Goal: Information Seeking & Learning: Learn about a topic

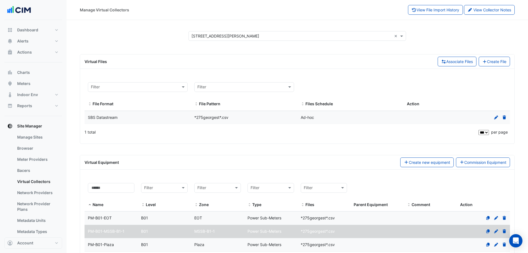
select select "***"
click at [44, 135] on link "Manage Sites" at bounding box center [37, 136] width 49 height 11
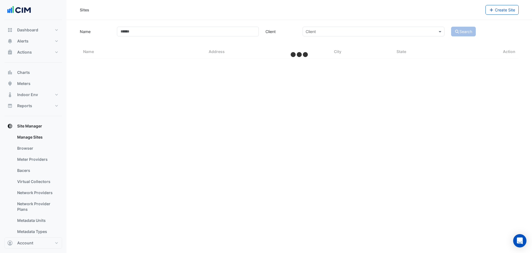
click at [204, 24] on section "Name Client Client Search Sites Name Sites Address Sites City Sites State Action" at bounding box center [300, 39] width 466 height 39
click at [198, 33] on input "Name" at bounding box center [188, 32] width 142 height 10
select select "***"
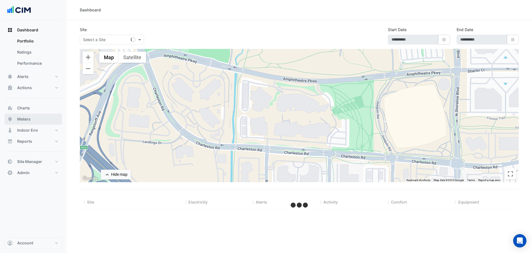
select select "***"
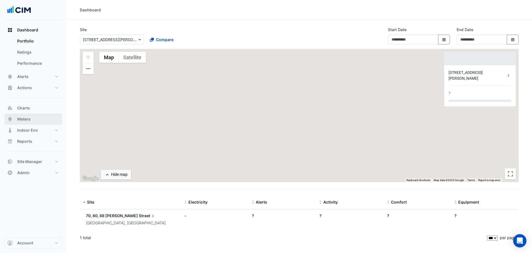
type input "**********"
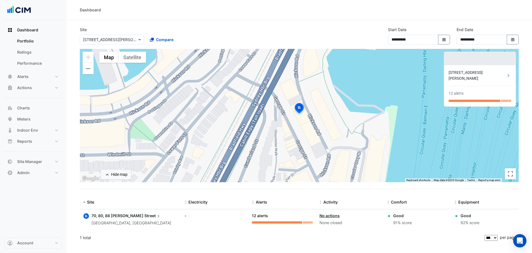
click at [94, 41] on input "text" at bounding box center [106, 40] width 47 height 6
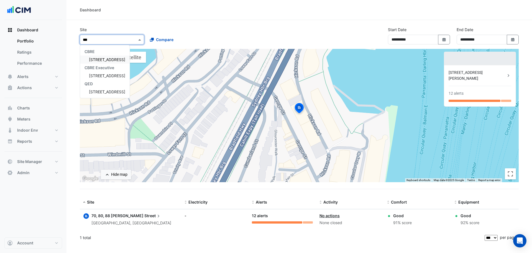
type input "***"
click at [98, 59] on span "175 Eagle Street" at bounding box center [107, 59] width 36 height 5
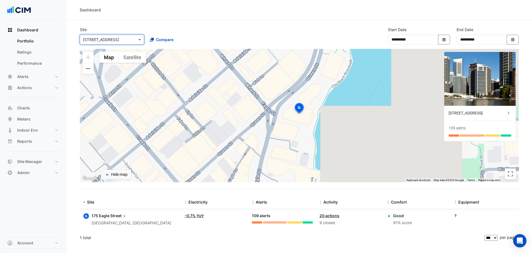
click at [201, 34] on div "× 175 Eagle Street Compare" at bounding box center [145, 38] width 133 height 12
click at [462, 115] on div "175 Eagle Street" at bounding box center [477, 113] width 57 height 6
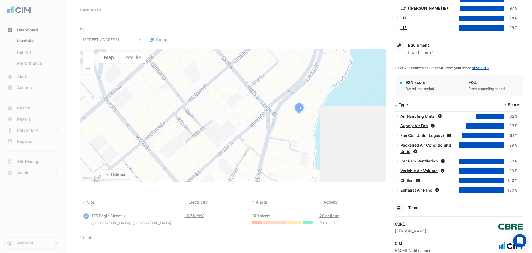
scroll to position [333, 0]
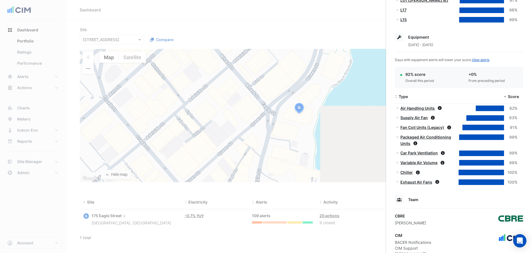
click at [240, 20] on ngb-offcanvas-backdrop at bounding box center [266, 126] width 532 height 253
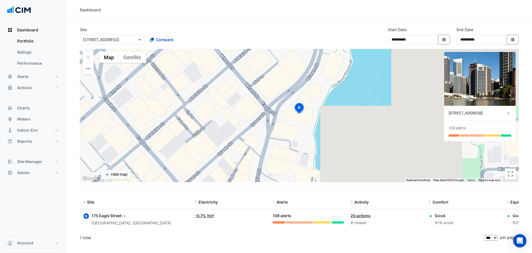
click at [116, 43] on div "× 175 Eagle Street" at bounding box center [112, 40] width 64 height 10
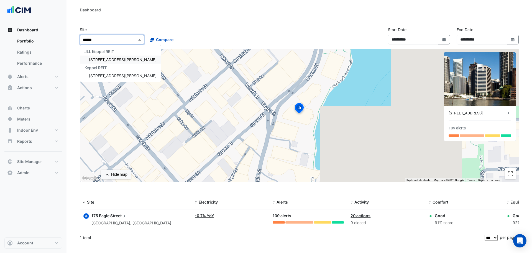
type input "*******"
click at [113, 54] on div "JLL Keppel REIT" at bounding box center [120, 51] width 81 height 8
click at [108, 62] on span "160 Ann St" at bounding box center [123, 59] width 68 height 5
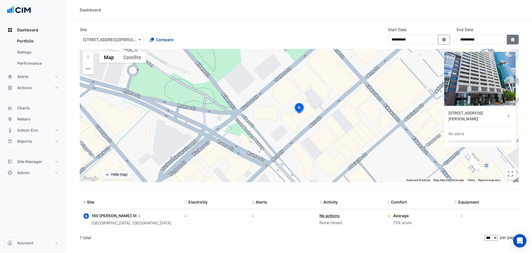
click at [510, 40] on button "Select Date" at bounding box center [513, 40] width 12 height 10
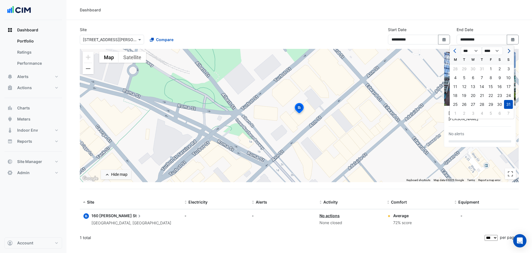
click at [510, 52] on button "Next month" at bounding box center [508, 50] width 7 height 9
select select "*"
click at [465, 100] on div "30" at bounding box center [464, 104] width 9 height 9
type input "**********"
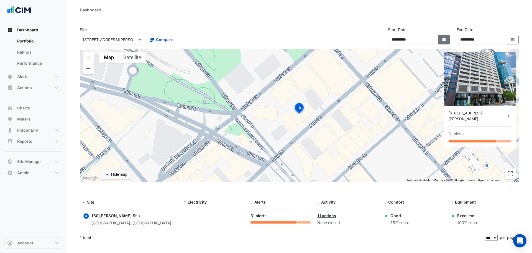
click at [446, 41] on icon "Select Date" at bounding box center [444, 40] width 5 height 4
select select "*"
select select "****"
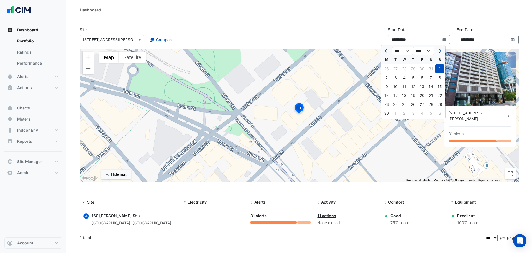
click at [437, 49] on button "Next month" at bounding box center [440, 50] width 7 height 9
click at [439, 51] on span "Next month" at bounding box center [440, 51] width 4 height 4
select select "*"
click at [386, 69] on div "1" at bounding box center [386, 68] width 9 height 9
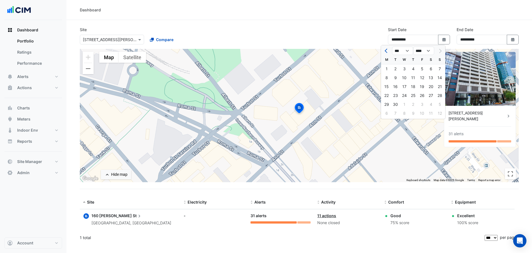
type input "**********"
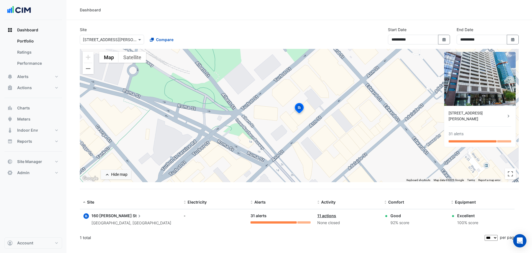
click at [350, 26] on section "**********" at bounding box center [300, 132] width 466 height 224
click at [37, 78] on button "Alerts" at bounding box center [33, 76] width 58 height 11
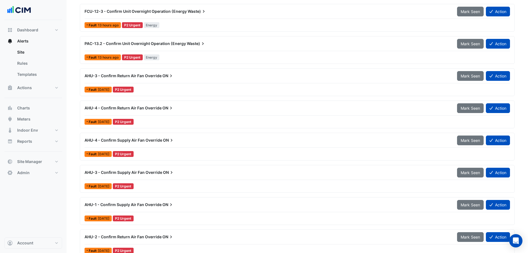
scroll to position [166, 0]
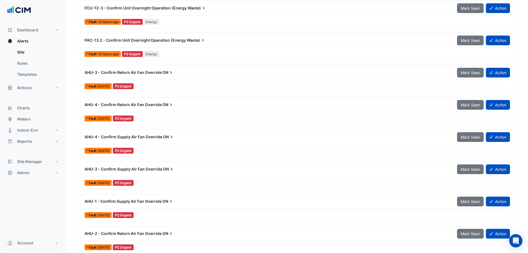
click at [234, 139] on div "AHU-4 - Confirm Supply Air Fan Override ON" at bounding box center [268, 137] width 366 height 6
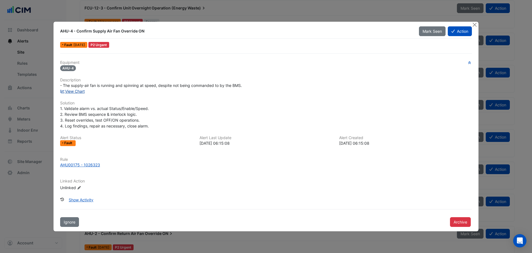
click at [75, 92] on link "View Chart" at bounding box center [72, 91] width 25 height 5
click at [476, 23] on button "Close" at bounding box center [475, 25] width 6 height 6
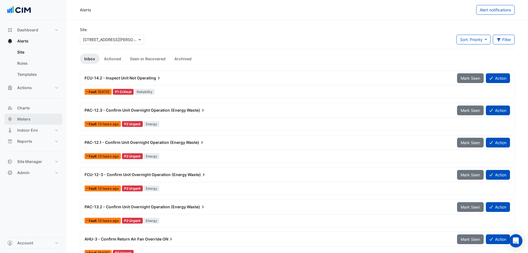
click at [39, 118] on button "Meters" at bounding box center [33, 118] width 58 height 11
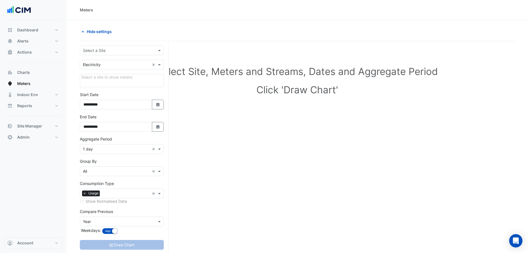
click at [104, 52] on input "text" at bounding box center [116, 51] width 67 height 6
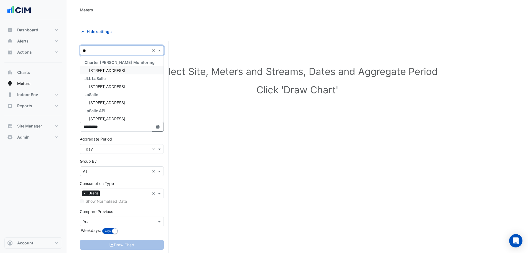
type input "***"
click at [103, 68] on span "[STREET_ADDRESS]" at bounding box center [107, 70] width 36 height 5
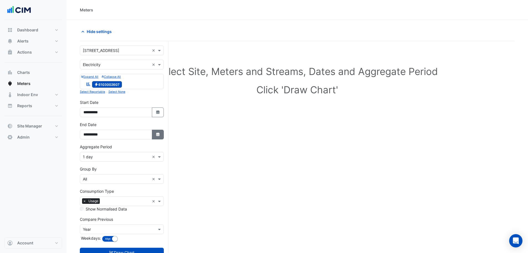
click at [162, 133] on button "Select Date" at bounding box center [158, 134] width 12 height 10
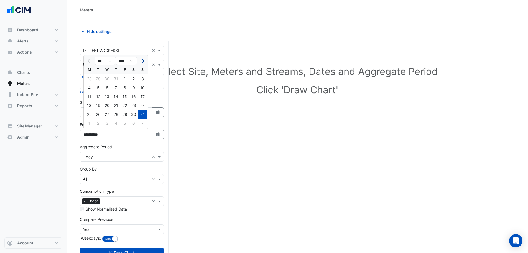
click at [141, 59] on button "Next month" at bounding box center [142, 60] width 7 height 9
select select "*"
click at [100, 114] on div "30" at bounding box center [98, 114] width 9 height 9
type input "**********"
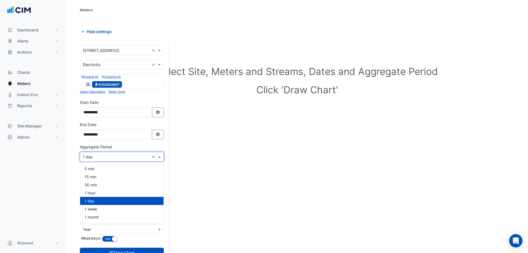
click at [93, 153] on div "× 1 day ×" at bounding box center [122, 157] width 84 height 10
click at [92, 191] on span "1 hour" at bounding box center [90, 192] width 11 height 5
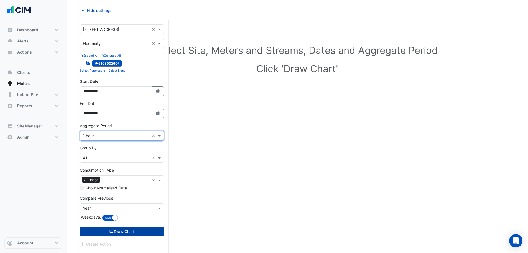
click at [115, 230] on button "Draw Chart" at bounding box center [122, 231] width 84 height 10
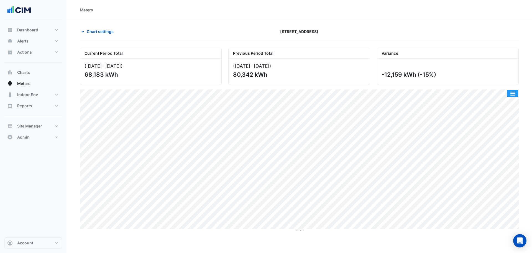
click at [514, 90] on button "button" at bounding box center [512, 93] width 11 height 7
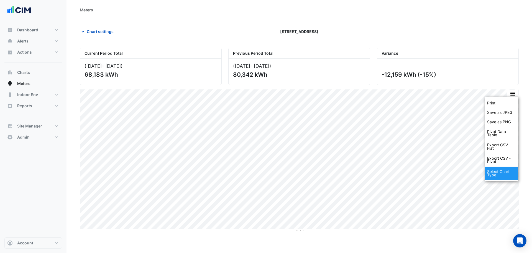
click at [506, 172] on div "Select Chart Type" at bounding box center [501, 172] width 33 height 13
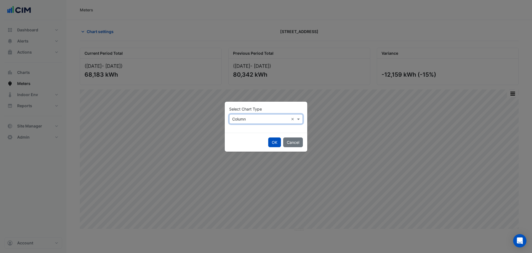
click at [254, 118] on input "text" at bounding box center [260, 119] width 57 height 6
click at [236, 127] on div "Line" at bounding box center [242, 131] width 24 height 8
click at [276, 140] on button "OK" at bounding box center [274, 142] width 13 height 10
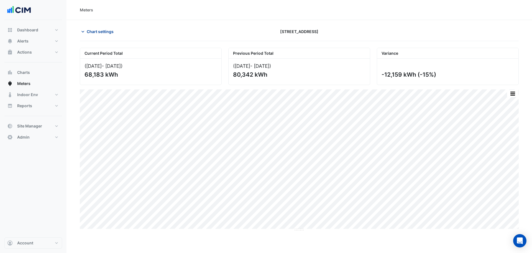
click at [112, 32] on span "Chart settings" at bounding box center [100, 32] width 27 height 6
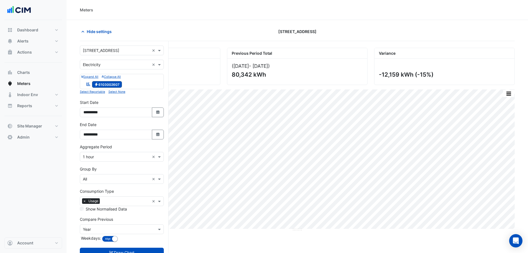
click at [165, 138] on div "**********" at bounding box center [122, 132] width 91 height 22
click at [162, 134] on button "Select Date" at bounding box center [158, 134] width 12 height 10
select select "*"
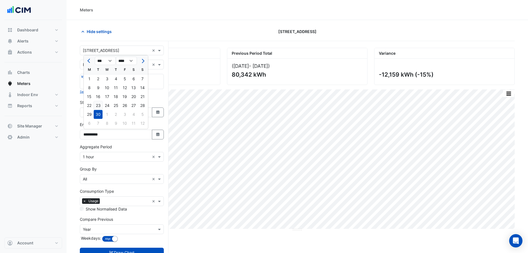
click at [96, 105] on div "23" at bounding box center [98, 105] width 9 height 9
type input "**********"
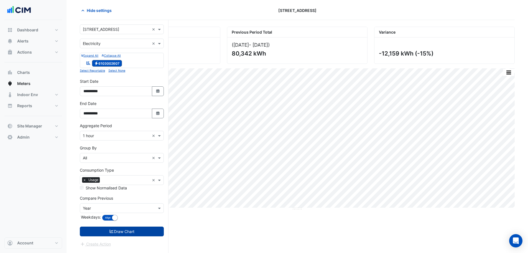
click at [114, 230] on button "Draw Chart" at bounding box center [122, 231] width 84 height 10
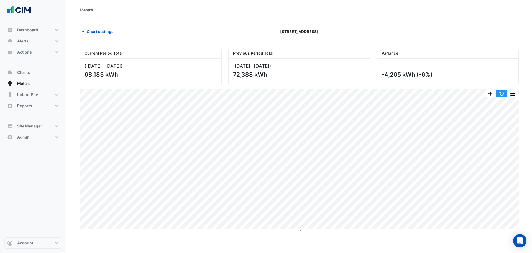
click at [503, 92] on button "button" at bounding box center [501, 93] width 11 height 7
click at [100, 32] on span "Chart settings" at bounding box center [100, 32] width 27 height 6
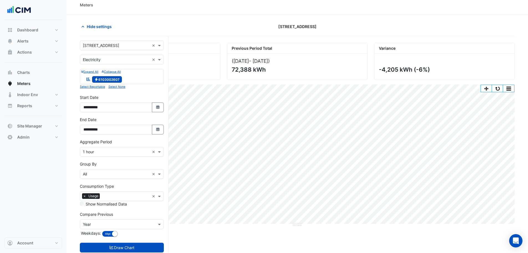
scroll to position [21, 0]
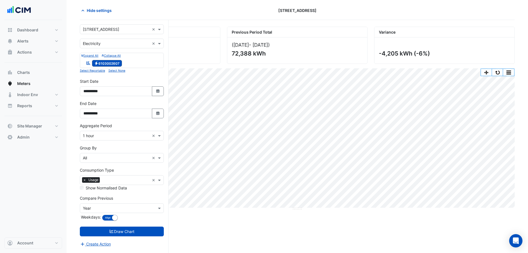
click at [96, 136] on input "text" at bounding box center [116, 136] width 67 height 6
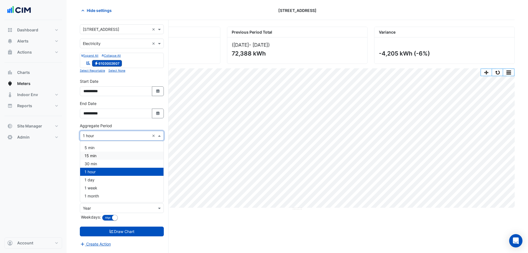
click at [96, 156] on span "15 min" at bounding box center [91, 155] width 12 height 5
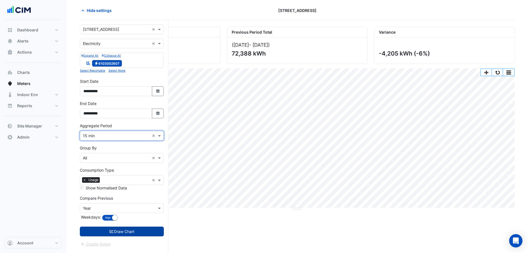
click at [127, 232] on button "Draw Chart" at bounding box center [122, 231] width 84 height 10
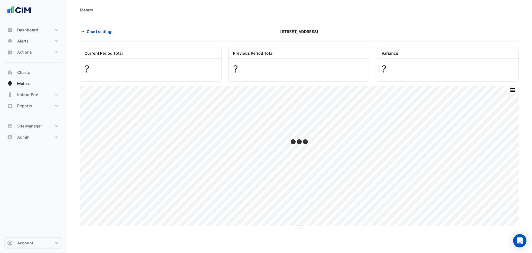
click at [98, 32] on span "Chart settings" at bounding box center [100, 32] width 27 height 6
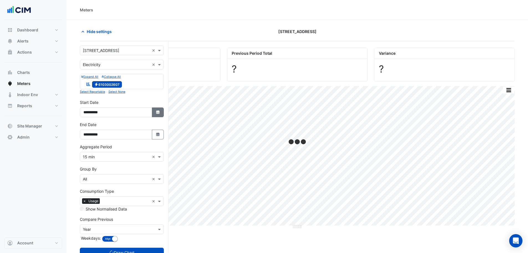
click at [158, 114] on icon "Select Date" at bounding box center [158, 112] width 5 height 4
select select "*"
select select "****"
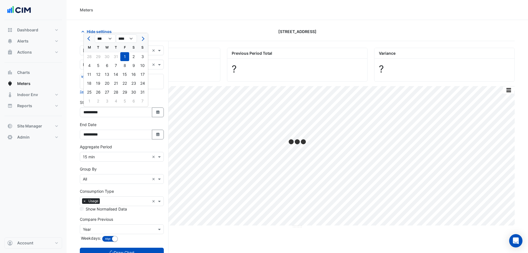
click at [165, 32] on div "Hide settings" at bounding box center [150, 32] width 147 height 10
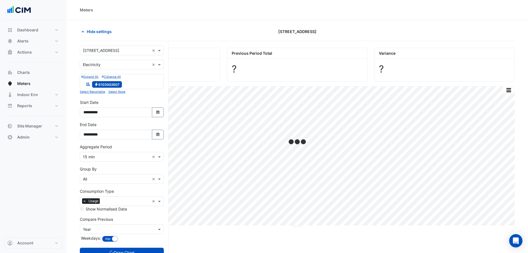
click at [94, 159] on div "× 15 min ×" at bounding box center [122, 157] width 84 height 10
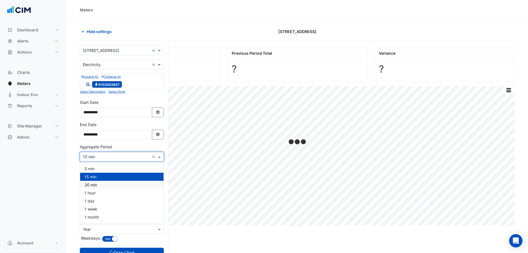
click at [93, 187] on span "30 min" at bounding box center [91, 184] width 12 height 5
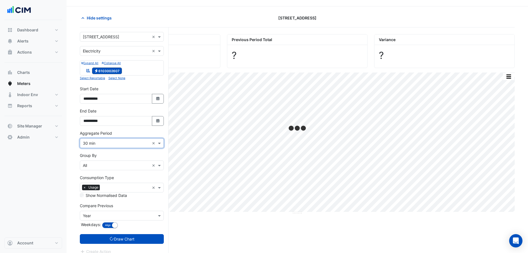
scroll to position [21, 0]
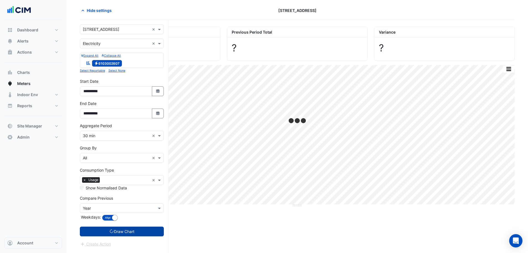
click at [115, 233] on button "Draw Chart" at bounding box center [122, 231] width 84 height 10
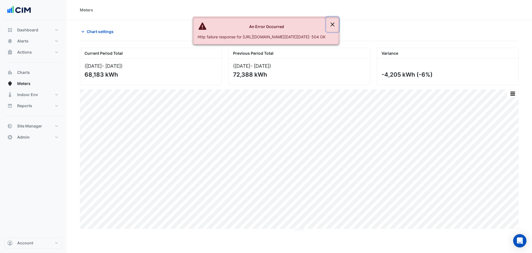
click at [339, 25] on button "Close" at bounding box center [332, 24] width 13 height 15
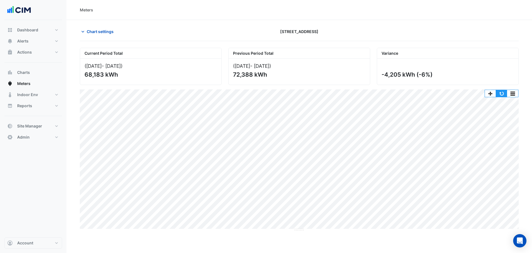
click at [502, 93] on button "button" at bounding box center [501, 93] width 11 height 7
click at [501, 94] on button "button" at bounding box center [501, 93] width 11 height 7
click at [129, 12] on div "Meters" at bounding box center [299, 10] width 439 height 6
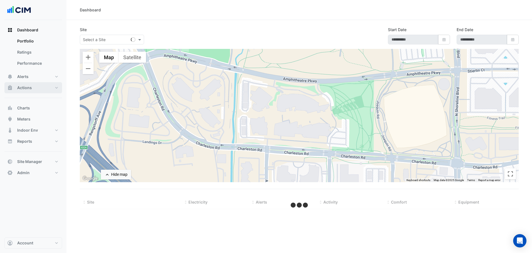
click at [37, 88] on button "Actions" at bounding box center [33, 87] width 58 height 11
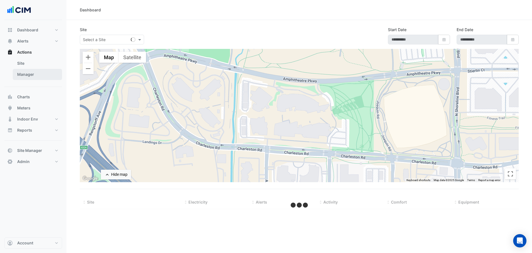
click at [44, 75] on link "Manager" at bounding box center [37, 74] width 49 height 11
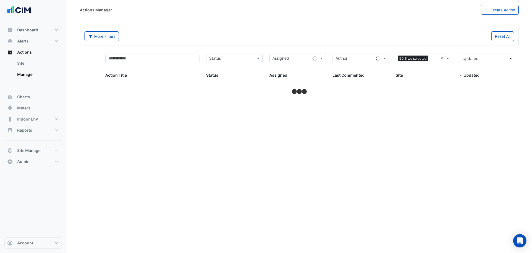
select select "***"
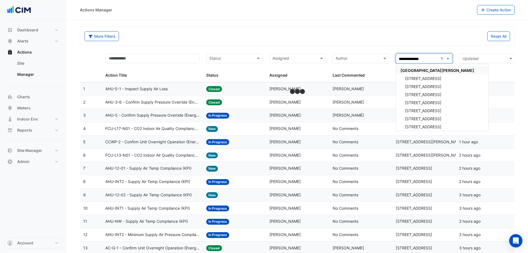
type input "**********"
click at [425, 69] on span "CBRE Charter Hall VIC" at bounding box center [438, 70] width 74 height 5
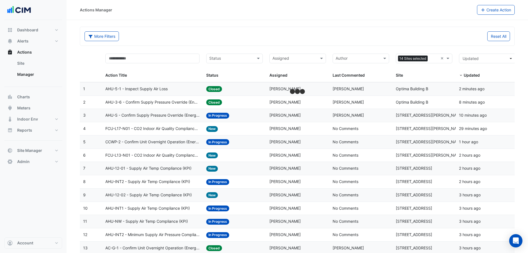
drag, startPoint x: 300, startPoint y: 38, endPoint x: 295, endPoint y: 38, distance: 5.3
click at [297, 38] on div "More Filters Reset All" at bounding box center [297, 37] width 432 height 12
click at [147, 62] on input "text" at bounding box center [152, 59] width 95 height 10
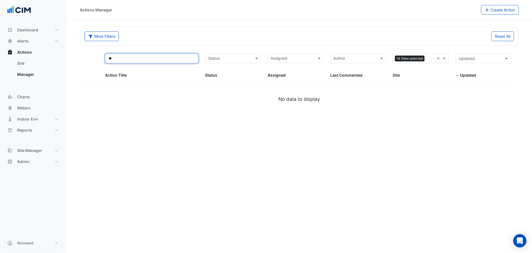
type input "***"
drag, startPoint x: 128, startPoint y: 59, endPoint x: 99, endPoint y: 60, distance: 28.6
click at [99, 60] on div "*** Action Title Status Status Assigned Assigned Author Last Commented 14 Sites…" at bounding box center [299, 66] width 439 height 32
select select "***"
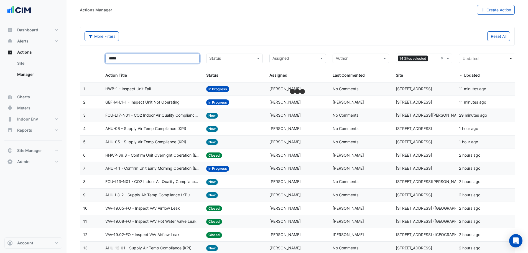
type input "*****"
click at [168, 35] on div "More Filters" at bounding box center [189, 36] width 216 height 10
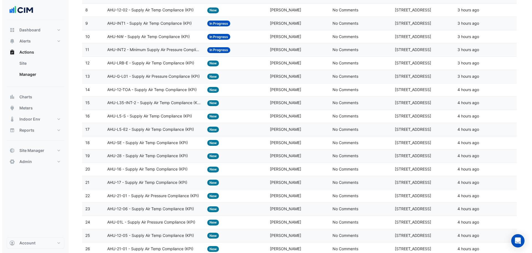
scroll to position [166, 0]
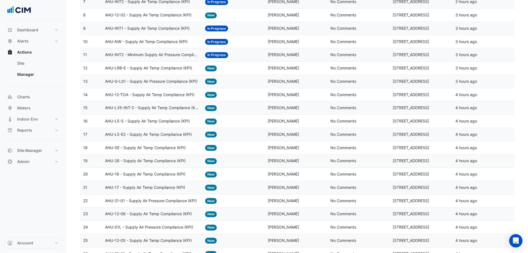
click at [160, 146] on span "AHU-SE - Supply Air Temp Compliance (KPI)" at bounding box center [145, 147] width 81 height 6
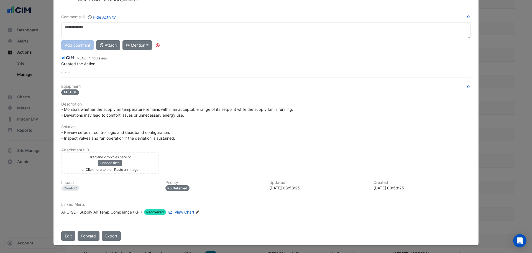
scroll to position [31, 0]
click at [179, 211] on span "View Chart" at bounding box center [185, 211] width 20 height 5
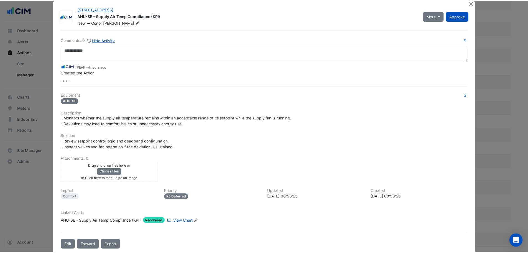
scroll to position [0, 0]
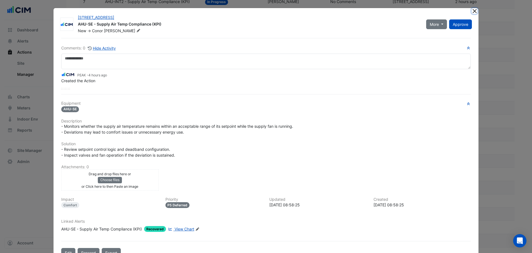
click at [472, 10] on button "Close" at bounding box center [475, 11] width 6 height 6
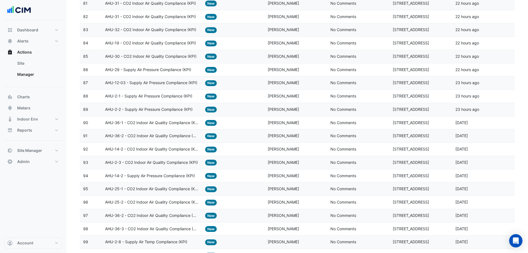
scroll to position [1168, 0]
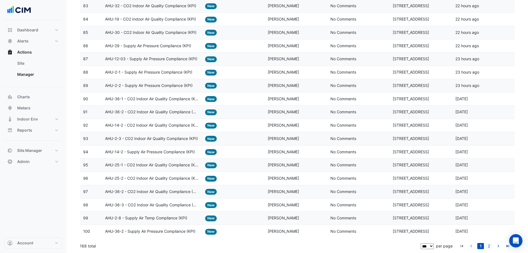
click at [490, 246] on link "2" at bounding box center [489, 246] width 7 height 6
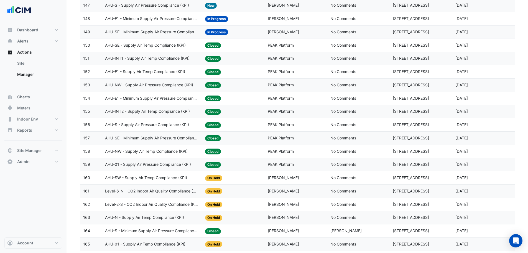
scroll to position [745, 0]
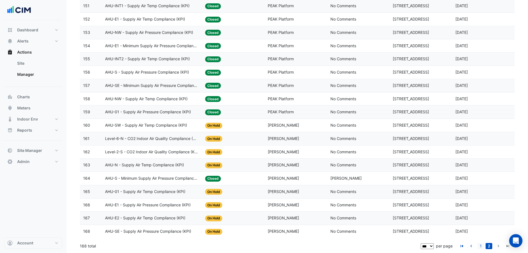
click at [481, 246] on link "1" at bounding box center [480, 246] width 7 height 6
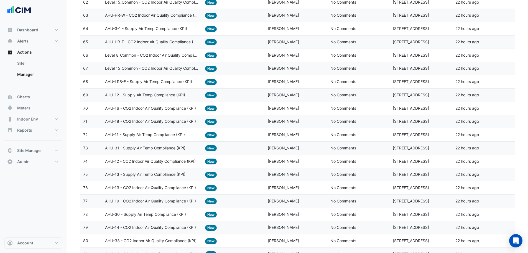
scroll to position [1168, 0]
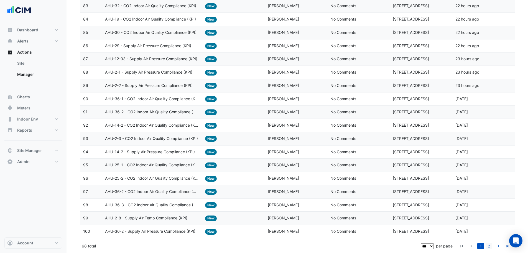
click at [491, 245] on link "2" at bounding box center [489, 246] width 7 height 6
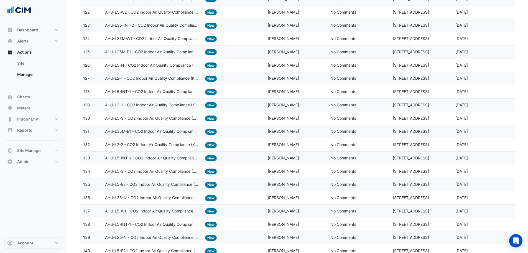
scroll to position [246, 0]
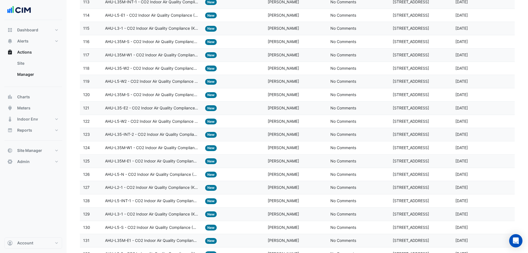
click at [151, 133] on span "AHU-L35-INT-2 - CO2 Indoor Air Quality Compliance (KPI)" at bounding box center [151, 134] width 93 height 6
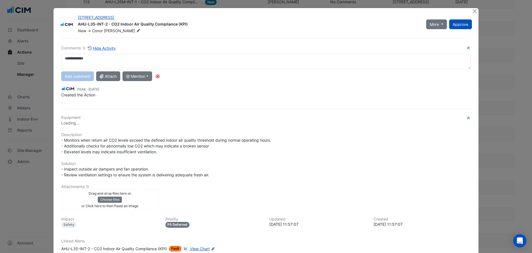
click at [198, 249] on span "View Chart" at bounding box center [200, 248] width 20 height 5
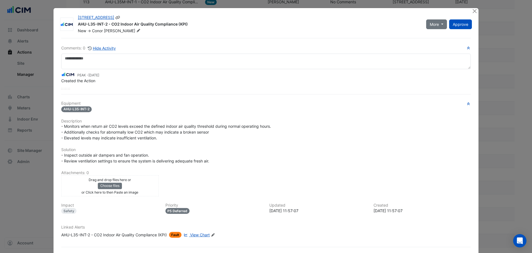
click at [473, 15] on div "More Resolve On Hold Not Doing Approve" at bounding box center [449, 24] width 52 height 19
click at [473, 13] on button "Close" at bounding box center [475, 11] width 6 height 6
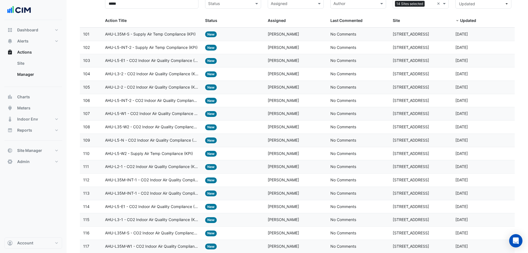
scroll to position [52, 0]
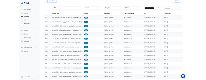
scroll to position [0, 0]
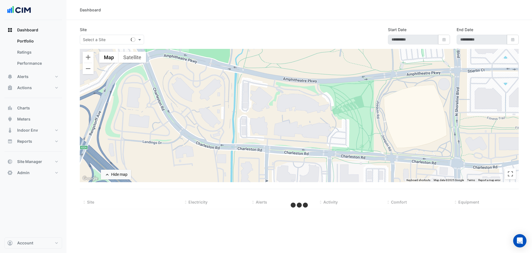
select select "***"
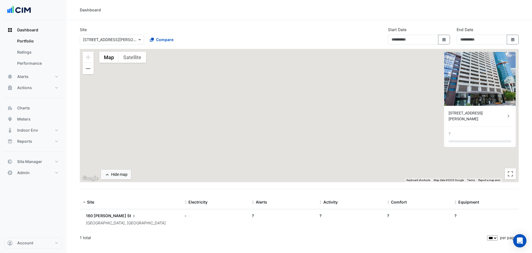
type input "**********"
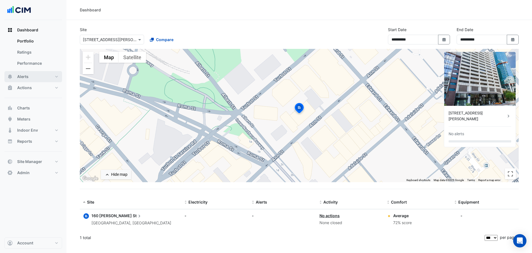
click at [42, 77] on button "Alerts" at bounding box center [33, 76] width 58 height 11
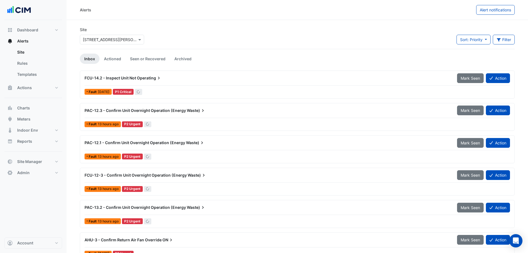
click at [102, 43] on div "× 160 Ann St" at bounding box center [112, 40] width 64 height 10
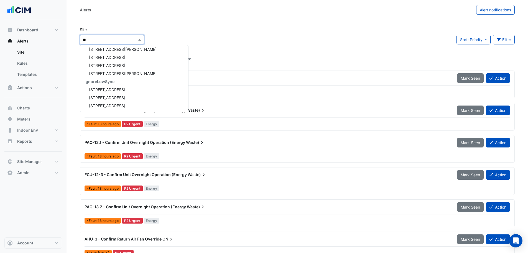
scroll to position [2, 0]
type input "***"
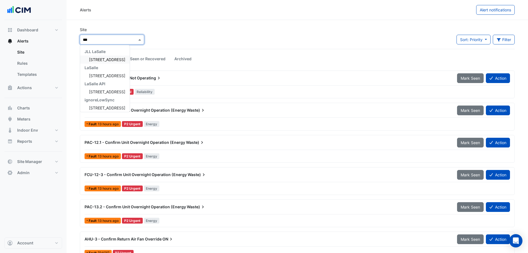
click at [110, 60] on span "[STREET_ADDRESS]" at bounding box center [107, 59] width 36 height 5
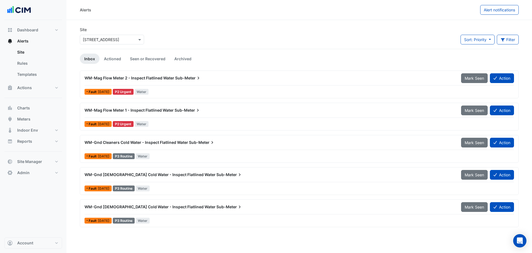
click at [225, 109] on div "WM-Mag Flow Meter 1 - Inspect Flatlined Water Sub-Meter" at bounding box center [270, 110] width 370 height 6
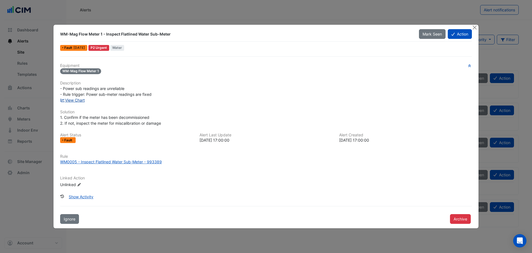
click at [75, 99] on link "View Chart" at bounding box center [72, 100] width 25 height 5
click at [477, 27] on button "Close" at bounding box center [475, 28] width 6 height 6
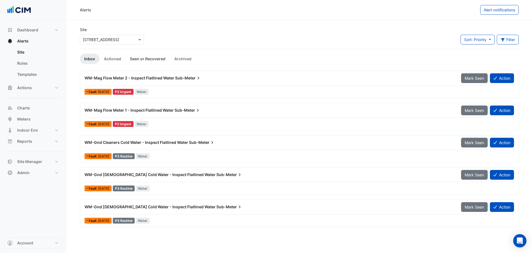
click at [151, 56] on link "Seen or Recovered" at bounding box center [148, 59] width 44 height 10
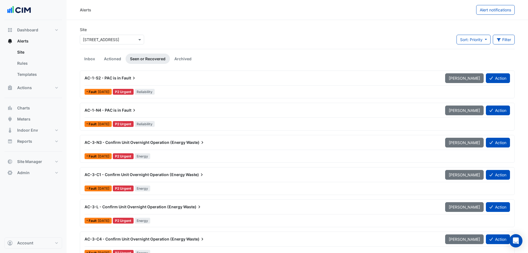
click at [476, 44] on div "Sort: Priority Priority Updated Filter Title Priority Filter Impact Filter Equi…" at bounding box center [486, 42] width 58 height 14
click at [479, 40] on span "Sort: Priority" at bounding box center [471, 39] width 22 height 5
click at [474, 60] on li "Updated" at bounding box center [478, 59] width 44 height 8
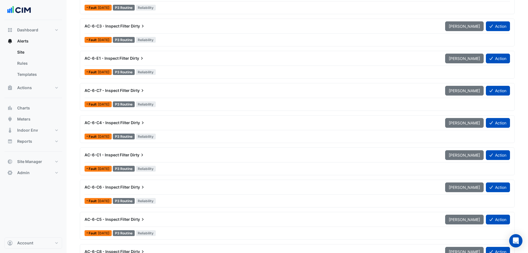
scroll to position [3145, 0]
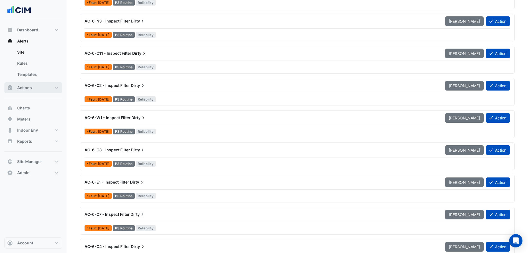
drag, startPoint x: 37, startPoint y: 83, endPoint x: 71, endPoint y: 20, distance: 71.7
click at [37, 83] on button "Actions" at bounding box center [33, 87] width 58 height 11
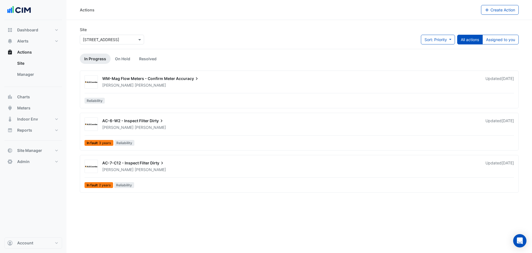
click at [277, 86] on div "Cameron Kaye" at bounding box center [291, 85] width 378 height 6
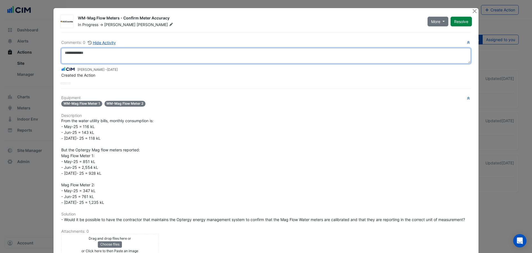
click at [103, 60] on textarea at bounding box center [266, 56] width 410 height 16
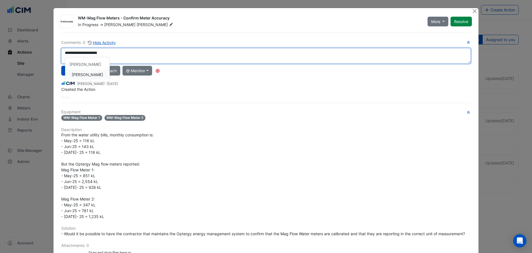
click at [92, 74] on div "**********" at bounding box center [266, 68] width 410 height 59
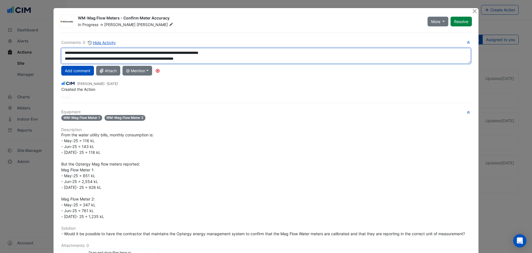
scroll to position [15, 0]
type textarea "**********"
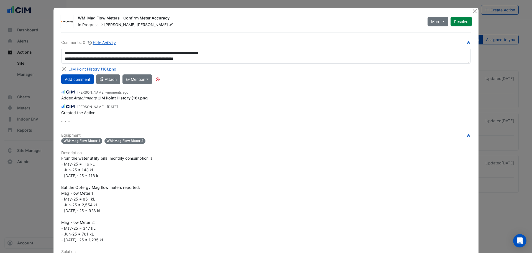
scroll to position [17, 0]
click at [81, 80] on button "Add comment" at bounding box center [77, 79] width 33 height 10
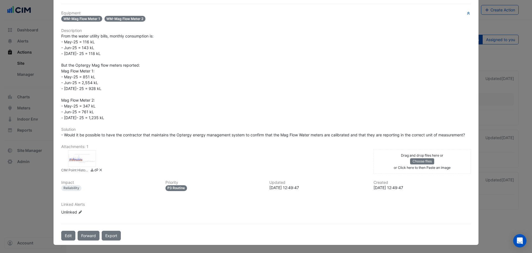
scroll to position [147, 0]
click at [79, 210] on div "Edit Linked Alerts" at bounding box center [80, 212] width 4 height 6
click at [79, 211] on icon at bounding box center [80, 211] width 3 height 3
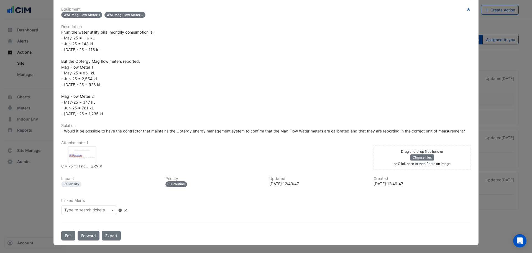
click at [99, 215] on div "Type to search tickets" at bounding box center [89, 210] width 56 height 10
type input "***"
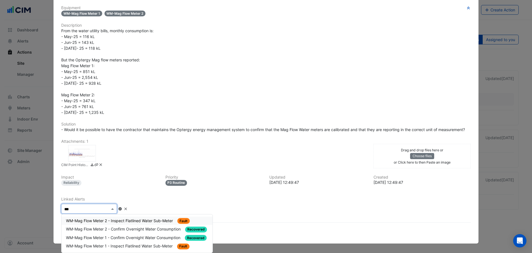
click at [117, 223] on span "WM-Mag Flow Meter 2 - Inspect Flatlined Water Sub-Meter" at bounding box center [120, 220] width 108 height 5
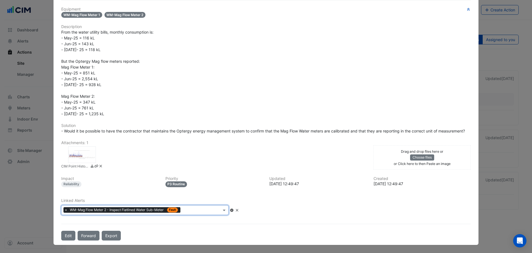
click at [199, 214] on div at bounding box center [202, 210] width 40 height 7
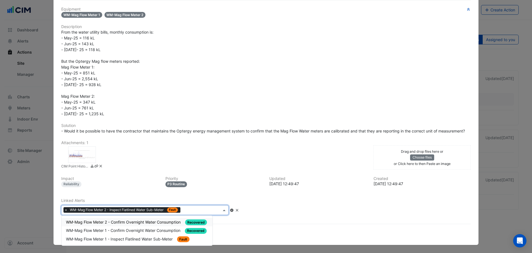
click at [239, 212] on icon at bounding box center [237, 209] width 4 height 3
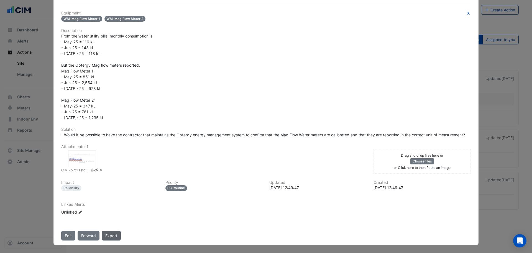
scroll to position [0, 0]
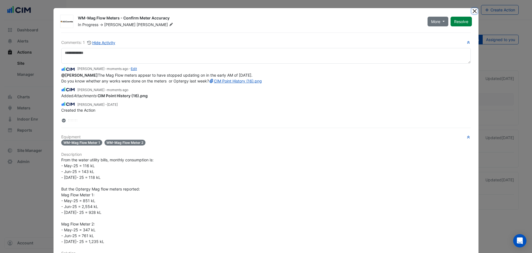
click at [474, 13] on button "Close" at bounding box center [475, 11] width 6 height 6
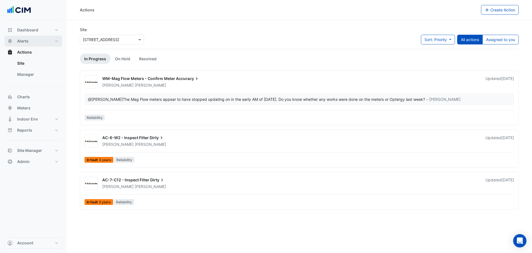
click at [32, 40] on button "Alerts" at bounding box center [33, 40] width 58 height 11
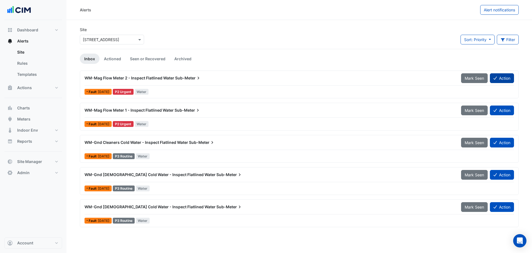
click at [504, 78] on button "Action" at bounding box center [502, 78] width 24 height 10
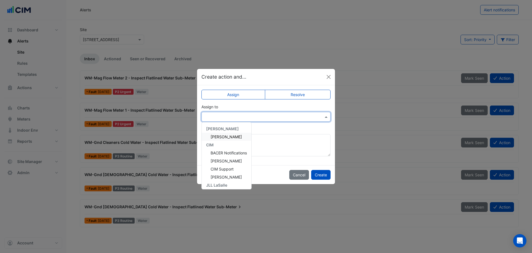
click at [281, 118] on input "text" at bounding box center [261, 117] width 112 height 6
click at [229, 136] on span "Cameron Kaye" at bounding box center [226, 136] width 31 height 5
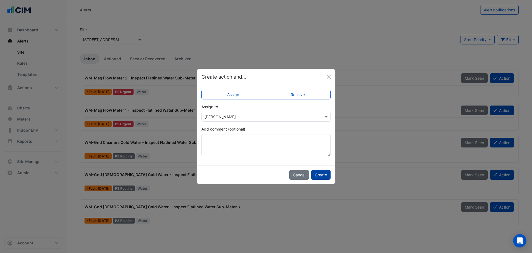
click at [320, 174] on button "Create" at bounding box center [320, 175] width 19 height 10
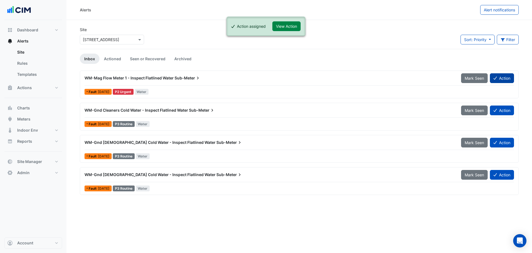
click at [505, 76] on button "Action" at bounding box center [502, 78] width 24 height 10
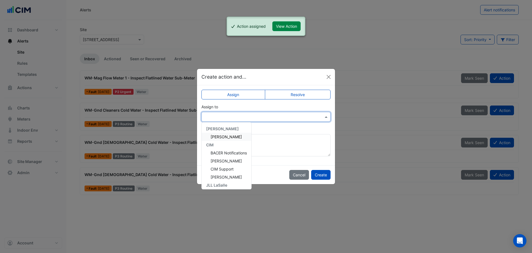
click at [251, 118] on input "text" at bounding box center [261, 117] width 112 height 6
click at [230, 133] on div "AG Coombs Cameron Kaye CIM BACER Notifications Brian Nguyen CIM Support Liam De…" at bounding box center [227, 168] width 50 height 88
click at [233, 134] on span "Cameron Kaye" at bounding box center [226, 136] width 31 height 5
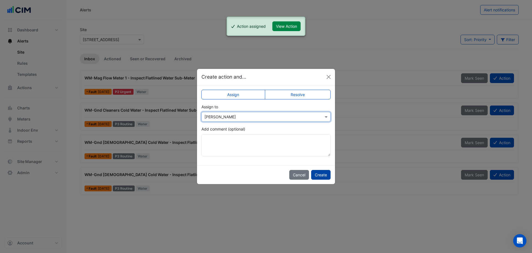
click at [326, 175] on button "Create" at bounding box center [320, 175] width 19 height 10
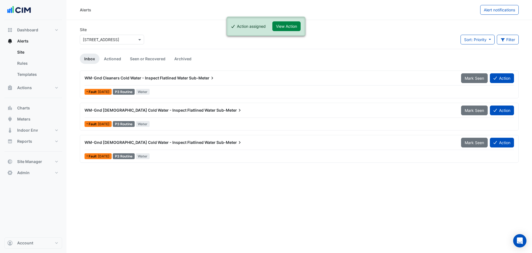
click at [154, 81] on div "WM-Gnd Cleaners Cold Water - Inspect Flatlined Water Sub-Meter" at bounding box center [269, 78] width 377 height 10
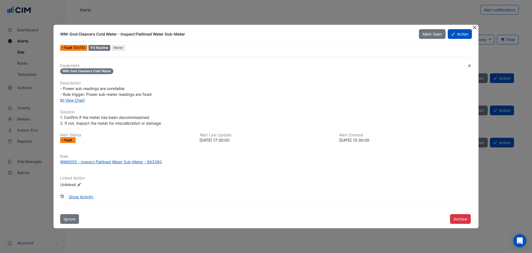
click at [474, 27] on button "Close" at bounding box center [475, 28] width 6 height 6
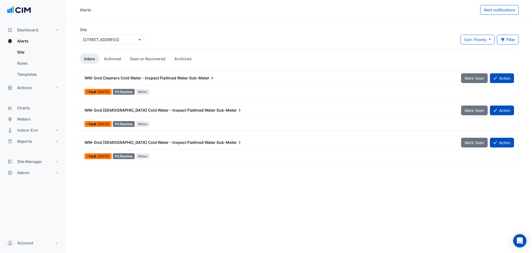
click at [211, 38] on div "Site × 380 Docklands Drive Sort: Priority Priority Updated Filter Title Priorit…" at bounding box center [300, 38] width 446 height 22
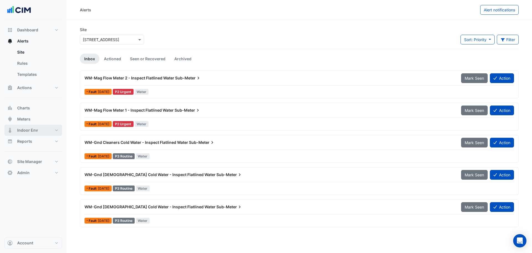
click at [41, 131] on button "Indoor Env" at bounding box center [33, 129] width 58 height 11
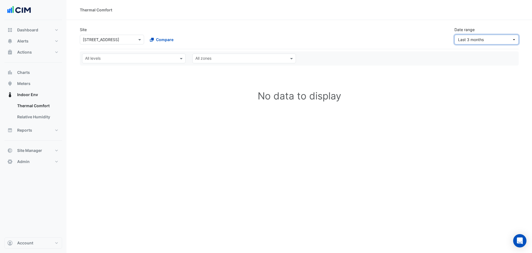
click at [482, 41] on span "Last 3 months" at bounding box center [471, 39] width 26 height 5
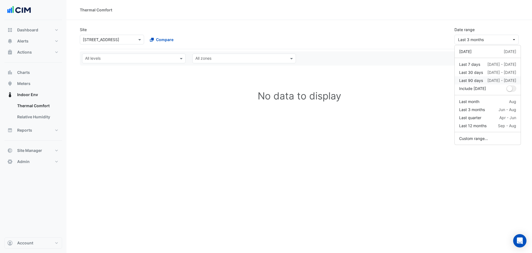
click at [485, 81] on div "Last 90 days [DATE] - [DATE]" at bounding box center [487, 80] width 57 height 6
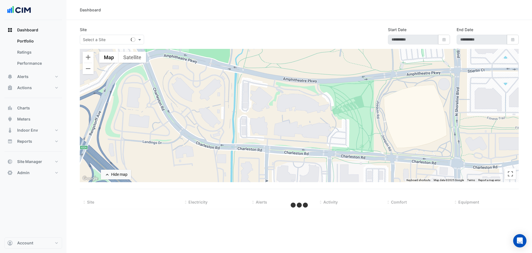
select select "***"
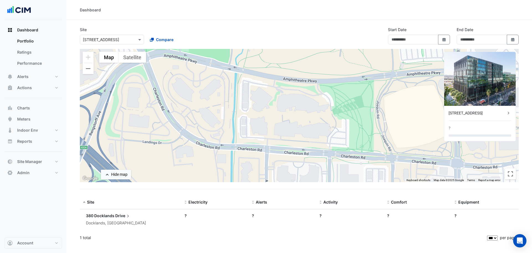
type input "**********"
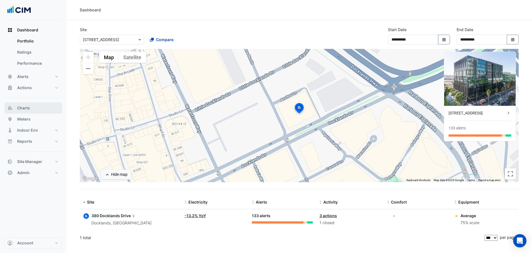
click at [31, 110] on button "Charts" at bounding box center [33, 107] width 58 height 11
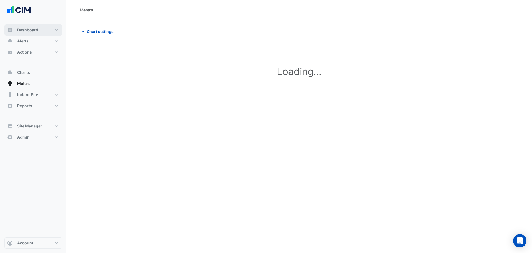
click at [42, 29] on button "Dashboard" at bounding box center [33, 29] width 58 height 11
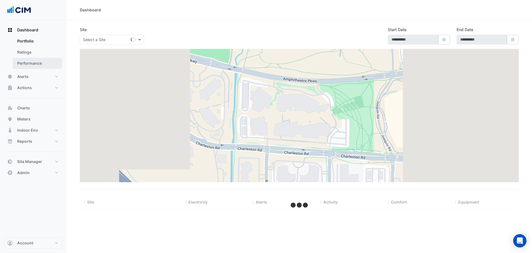
click at [40, 67] on link "Performance" at bounding box center [37, 63] width 49 height 11
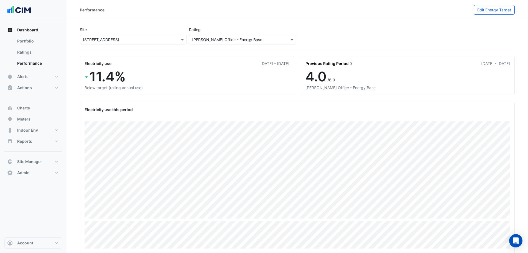
click at [305, 40] on div "Site × [STREET_ADDRESS] Rating [PERSON_NAME] Office - Energy Base" at bounding box center [297, 36] width 437 height 24
click at [296, 96] on section "Site × [STREET_ADDRESS] Rating [PERSON_NAME] Office - Energy Base Electricity u…" at bounding box center [298, 206] width 462 height 373
click at [312, 39] on div "Site × [STREET_ADDRESS] Rating [PERSON_NAME] Office - Energy Base" at bounding box center [297, 36] width 437 height 24
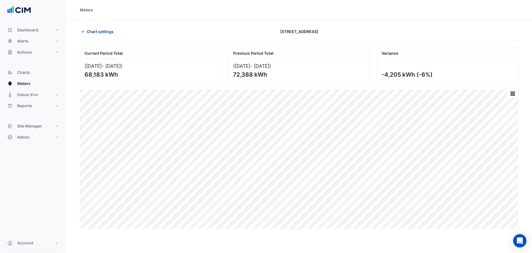
click at [105, 32] on span "Chart settings" at bounding box center [100, 32] width 27 height 6
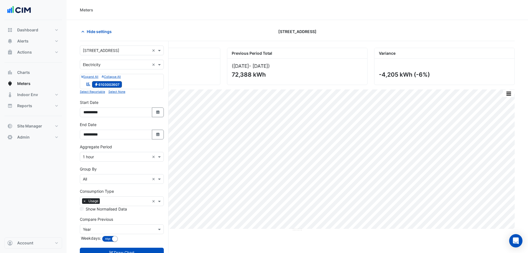
click at [101, 67] on input "text" at bounding box center [116, 65] width 67 height 6
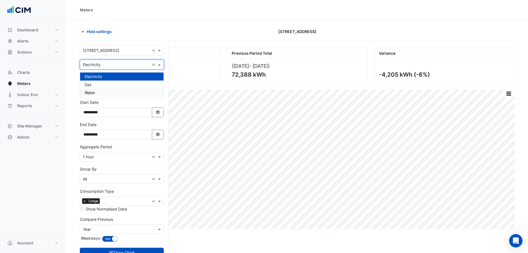
click at [93, 95] on div "Water" at bounding box center [121, 92] width 83 height 8
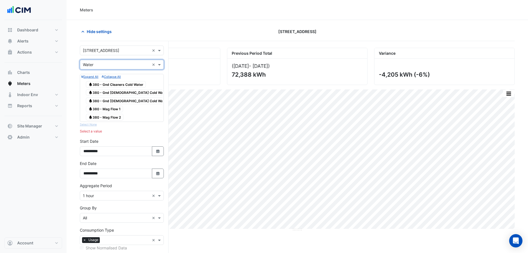
drag, startPoint x: 116, startPoint y: 107, endPoint x: 114, endPoint y: 116, distance: 9.4
click at [115, 107] on span "Water 380 - Mag Flow 1" at bounding box center [104, 109] width 37 height 7
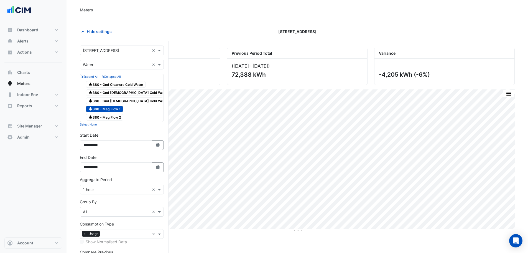
click at [113, 114] on span "Water 380 - Mag Flow 2" at bounding box center [104, 117] width 37 height 7
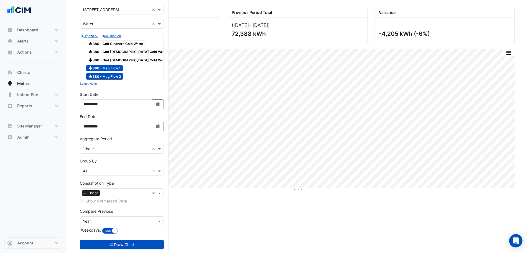
scroll to position [52, 0]
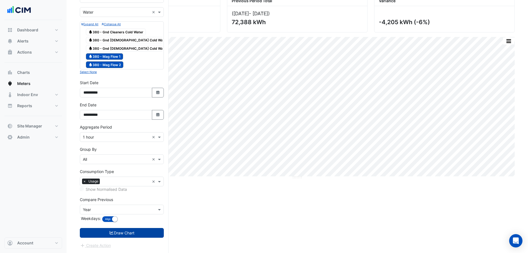
click at [121, 231] on button "Draw Chart" at bounding box center [122, 233] width 84 height 10
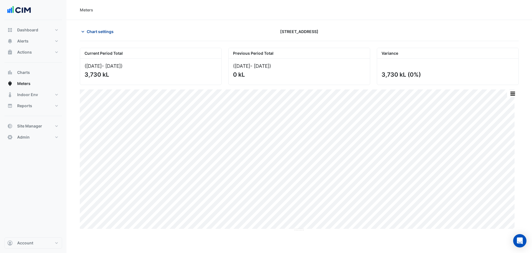
click at [98, 29] on span "Chart settings" at bounding box center [100, 32] width 27 height 6
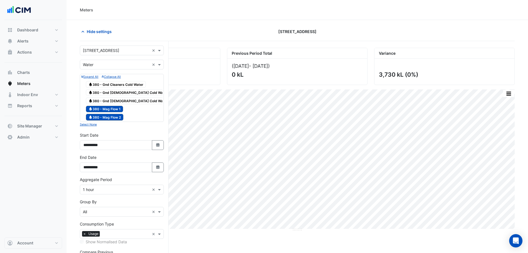
scroll to position [52, 0]
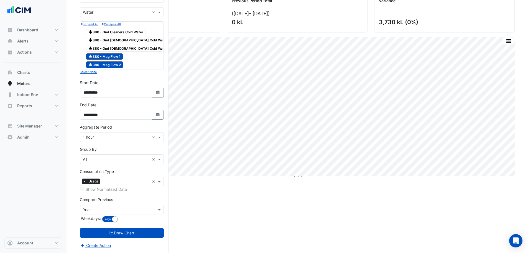
click at [92, 158] on input "text" at bounding box center [116, 159] width 67 height 6
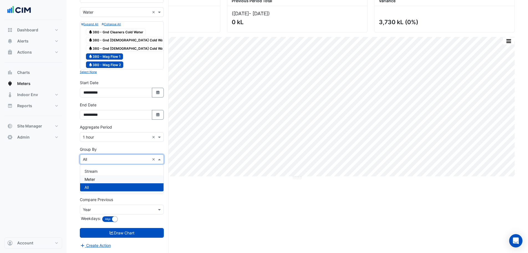
click at [96, 178] on div "Meter" at bounding box center [121, 179] width 83 height 8
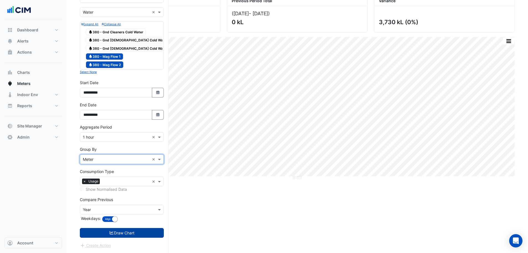
click at [125, 232] on button "Draw Chart" at bounding box center [122, 233] width 84 height 10
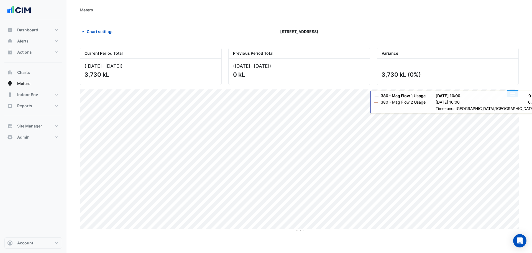
click at [512, 94] on button "button" at bounding box center [512, 93] width 11 height 7
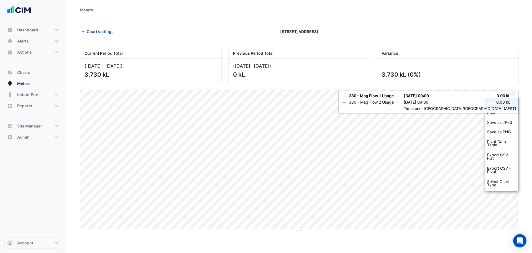
click at [506, 101] on div "Split by Meter" at bounding box center [501, 103] width 33 height 10
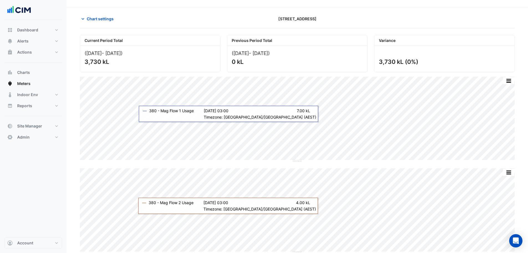
scroll to position [20, 0]
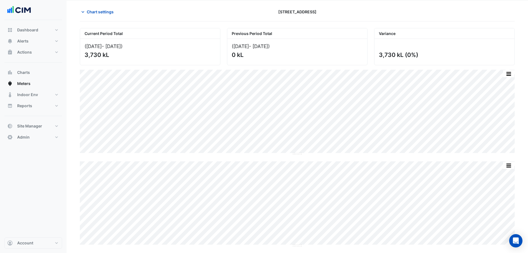
click at [73, 21] on section "Chart settings 380 Docklands Drive Current Period Total (01 Aug 25 - 23 Sep 25 …" at bounding box center [298, 126] width 462 height 252
click at [75, 21] on section "Chart settings 380 Docklands Drive Current Period Total (01 Aug 25 - 23 Sep 25 …" at bounding box center [298, 126] width 462 height 252
click at [433, 15] on div at bounding box center [444, 12] width 147 height 10
click at [72, 31] on section "Chart settings 380 Docklands Drive Current Period Total (01 Aug 25 - 23 Sep 25 …" at bounding box center [298, 126] width 462 height 252
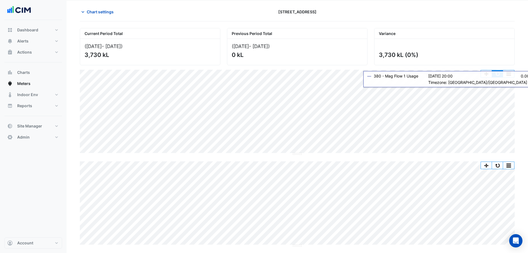
click at [497, 72] on button "button" at bounding box center [497, 73] width 11 height 7
click at [499, 74] on button "button" at bounding box center [497, 73] width 11 height 7
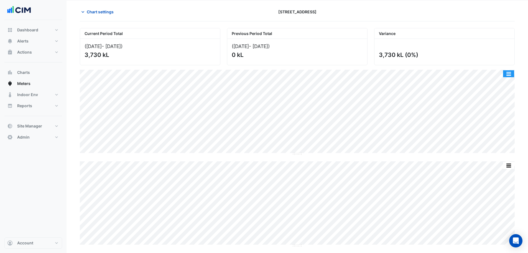
click at [509, 74] on button "button" at bounding box center [508, 73] width 11 height 7
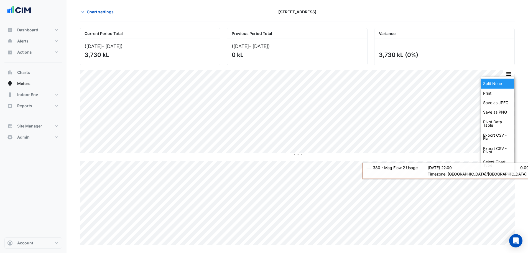
click at [504, 84] on div "Split None" at bounding box center [497, 83] width 33 height 10
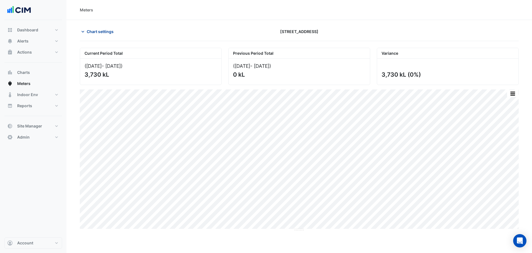
click at [102, 33] on span "Chart settings" at bounding box center [100, 32] width 27 height 6
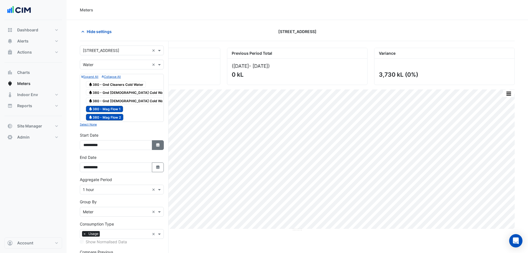
click at [156, 145] on button "Select Date" at bounding box center [158, 145] width 12 height 10
select select "*"
select select "****"
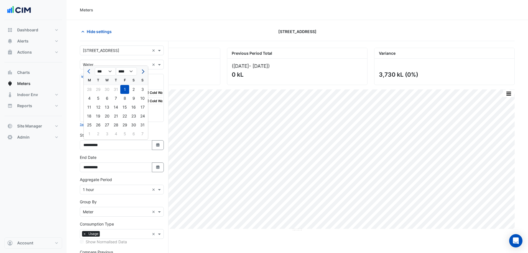
click at [146, 72] on button "Next month" at bounding box center [142, 71] width 7 height 9
select select "*"
click at [88, 89] on div "1" at bounding box center [89, 89] width 9 height 9
type input "**********"
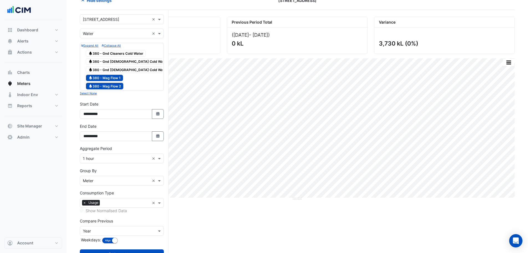
scroll to position [52, 0]
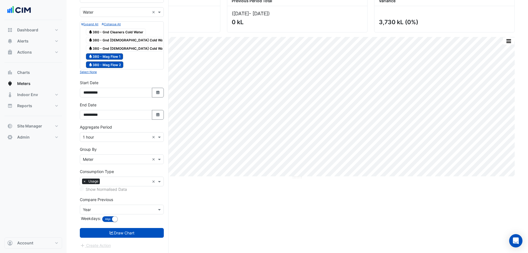
click at [118, 232] on button "Draw Chart" at bounding box center [122, 233] width 84 height 10
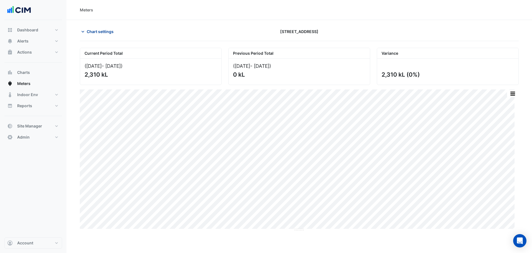
click at [94, 31] on span "Chart settings" at bounding box center [100, 32] width 27 height 6
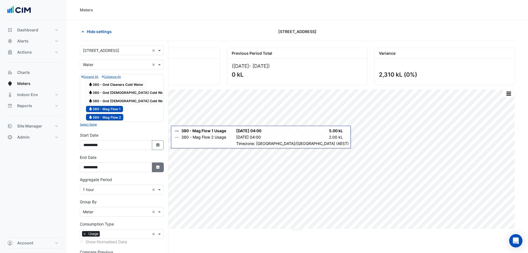
click at [157, 167] on icon "button" at bounding box center [157, 167] width 3 height 4
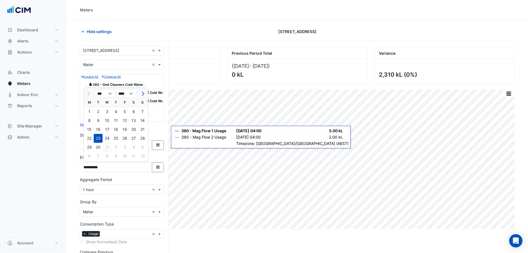
click at [103, 147] on div "1" at bounding box center [107, 147] width 9 height 9
type input "**********"
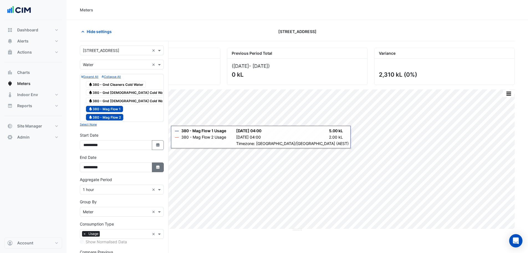
click at [157, 163] on button "Select Date" at bounding box center [158, 167] width 12 height 10
select select "**"
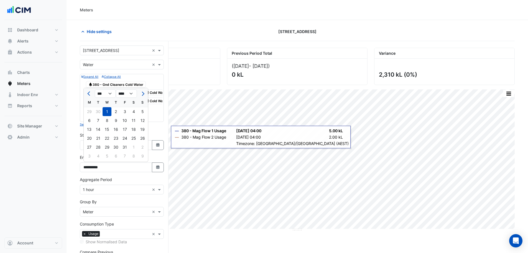
click at [99, 111] on div "30" at bounding box center [98, 111] width 9 height 9
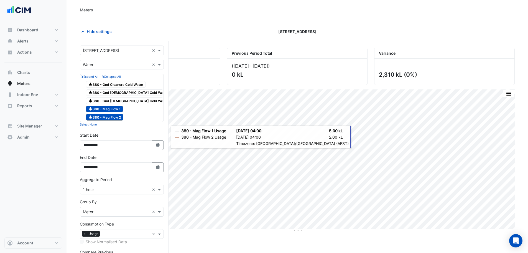
type input "**********"
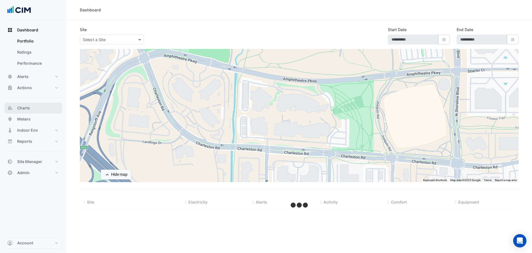
type input "**********"
select select "***"
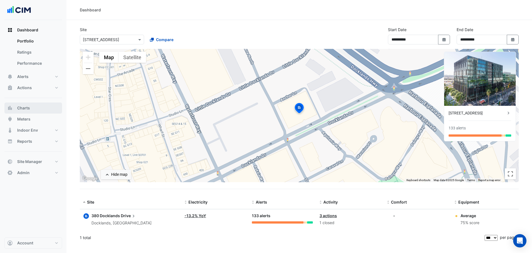
click at [37, 103] on button "Charts" at bounding box center [33, 107] width 58 height 11
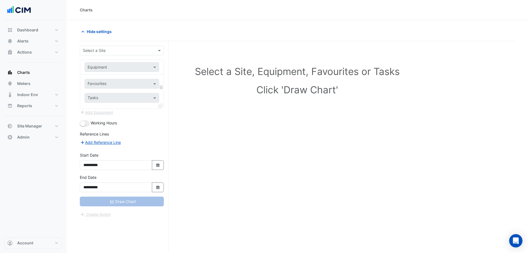
click at [121, 48] on input "text" at bounding box center [116, 51] width 67 height 6
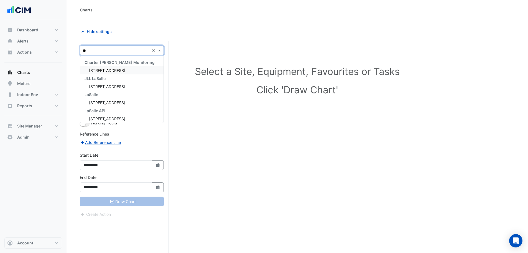
type input "***"
click at [111, 77] on div "LaSalle" at bounding box center [121, 78] width 83 height 8
click at [119, 69] on span "[STREET_ADDRESS]" at bounding box center [107, 70] width 36 height 5
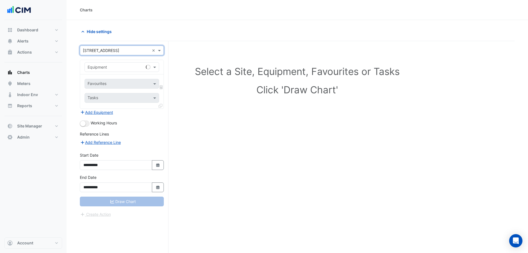
click at [117, 68] on input "text" at bounding box center [116, 67] width 57 height 6
type input "***"
click at [109, 77] on div "Weather" at bounding box center [122, 79] width 74 height 8
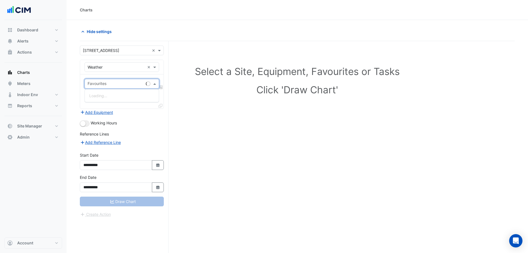
click at [106, 84] on input "text" at bounding box center [116, 84] width 56 height 6
type input "****"
click at [120, 98] on div "Temperature (Celcius)" at bounding box center [122, 96] width 74 height 8
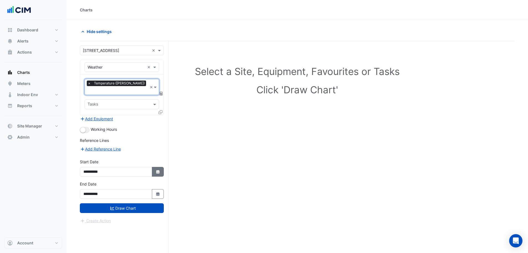
click at [156, 170] on icon "Select Date" at bounding box center [158, 172] width 5 height 4
select select "*"
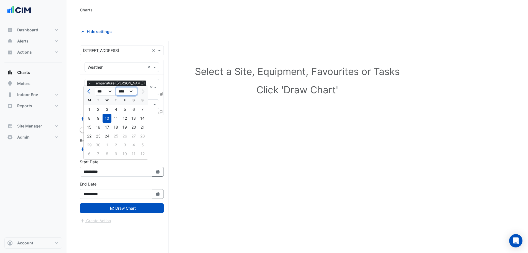
click at [123, 90] on select "**** **** **** **** **** **** **** **** **** **** ****" at bounding box center [126, 91] width 21 height 8
select select "****"
click at [116, 87] on select "**** **** **** **** **** **** **** **** **** **** ****" at bounding box center [126, 91] width 21 height 8
click at [143, 108] on div "1" at bounding box center [142, 109] width 9 height 9
type input "**********"
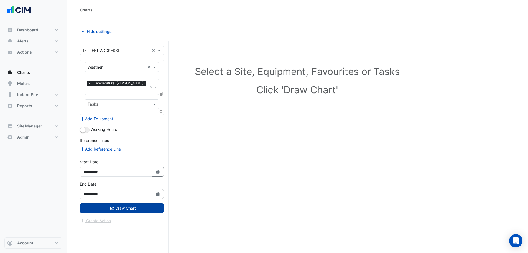
click at [110, 206] on icon "submit" at bounding box center [112, 207] width 4 height 3
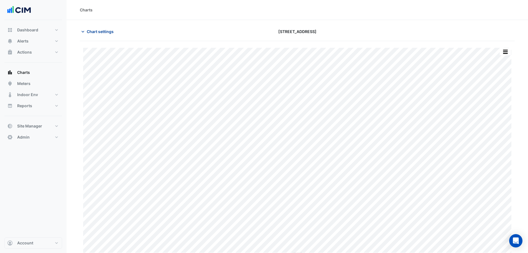
click at [107, 31] on span "Chart settings" at bounding box center [100, 32] width 27 height 6
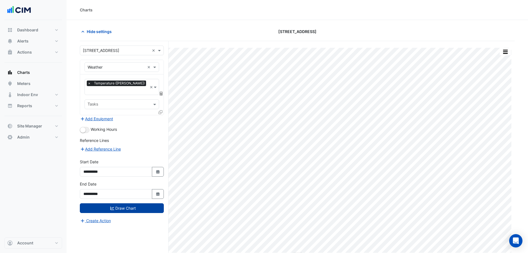
click at [161, 91] on span at bounding box center [161, 93] width 5 height 5
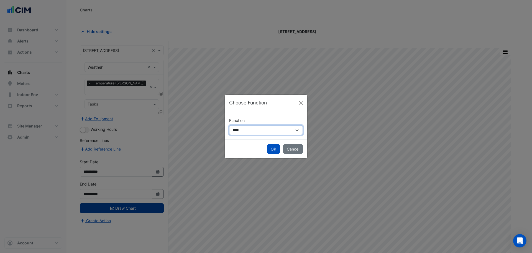
click at [258, 131] on select "**********" at bounding box center [266, 130] width 74 height 10
select select "******"
click at [229, 125] on select "**********" at bounding box center [266, 130] width 74 height 10
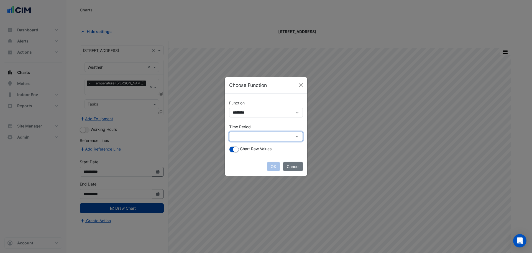
click at [253, 134] on select "**********" at bounding box center [266, 136] width 74 height 10
select select "*********"
click at [229, 131] on select "**********" at bounding box center [266, 136] width 74 height 10
click at [274, 163] on button "OK" at bounding box center [273, 166] width 13 height 10
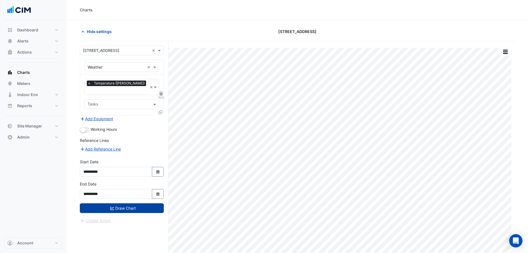
click at [141, 205] on button "Draw Chart" at bounding box center [122, 208] width 84 height 10
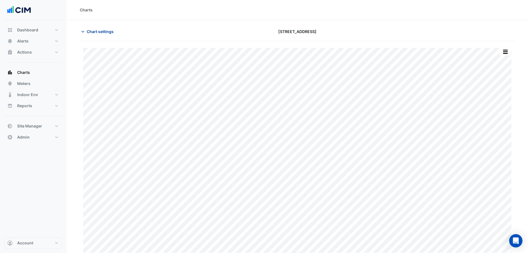
click at [94, 27] on button "Chart settings" at bounding box center [98, 32] width 37 height 10
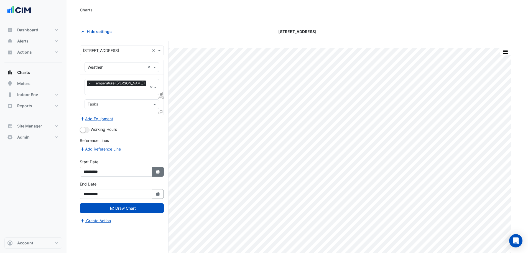
click at [159, 170] on icon "Select Date" at bounding box center [158, 172] width 5 height 4
select select "*"
select select "****"
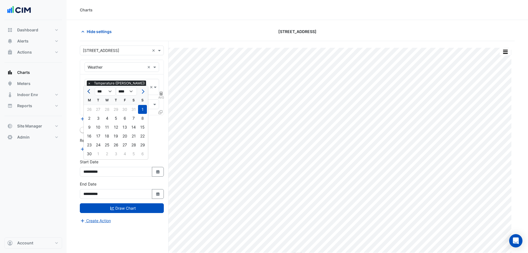
click at [89, 92] on span "Previous month" at bounding box center [89, 91] width 4 height 4
select select "*"
drag, startPoint x: 137, startPoint y: 110, endPoint x: 138, endPoint y: 132, distance: 21.6
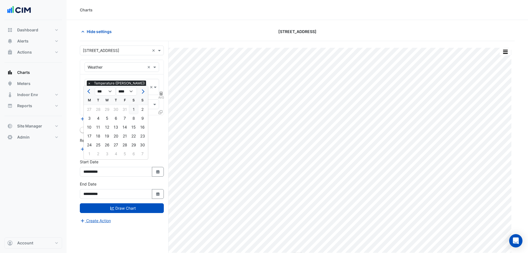
click at [136, 110] on div "1" at bounding box center [133, 109] width 9 height 9
type input "**********"
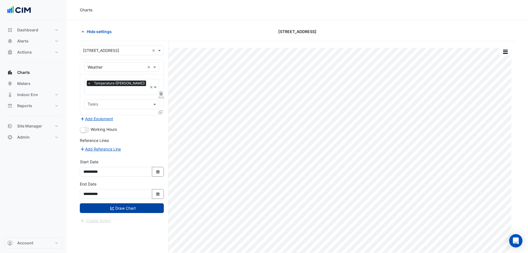
click at [141, 203] on button "Draw Chart" at bounding box center [122, 208] width 84 height 10
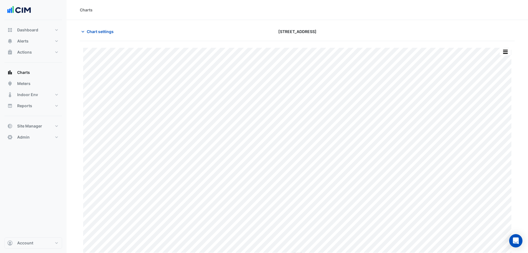
click at [83, 25] on section "Chart settings 380 Docklands Drive Print Save as JPEG Save as PNG Pivot Data Ta…" at bounding box center [298, 137] width 462 height 235
click at [98, 34] on span "Chart settings" at bounding box center [100, 32] width 27 height 6
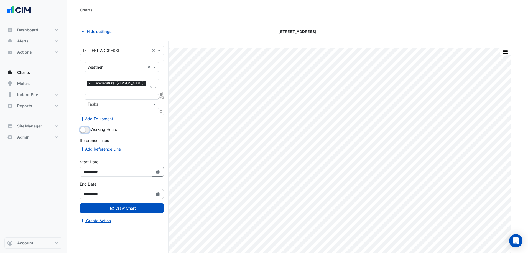
click at [86, 127] on button "button" at bounding box center [85, 130] width 10 height 6
click at [128, 203] on button "Draw Chart" at bounding box center [122, 208] width 84 height 10
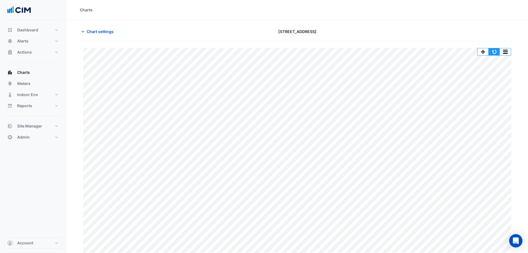
click at [491, 51] on button "button" at bounding box center [494, 51] width 11 height 7
click at [493, 51] on button "button" at bounding box center [494, 51] width 11 height 7
click at [193, 32] on div "Chart settings" at bounding box center [150, 32] width 147 height 10
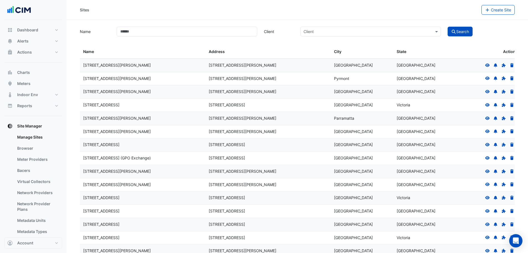
select select "***"
click at [34, 92] on button "Indoor Env" at bounding box center [33, 94] width 58 height 11
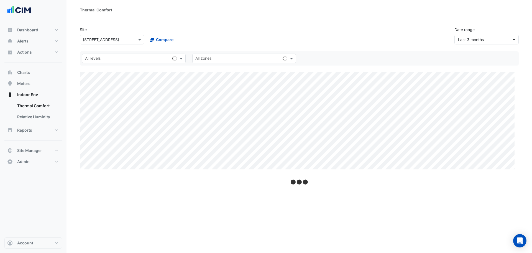
click at [106, 44] on div "× [STREET_ADDRESS]" at bounding box center [112, 40] width 64 height 10
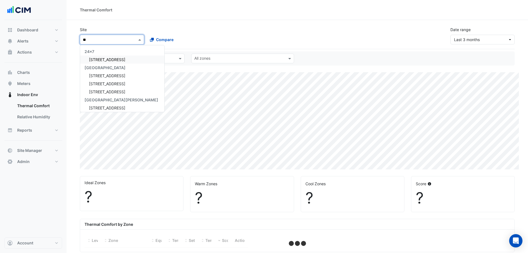
type input "***"
click at [110, 57] on div "[STREET_ADDRESS]" at bounding box center [122, 59] width 84 height 8
click at [114, 60] on input "text" at bounding box center [130, 59] width 90 height 6
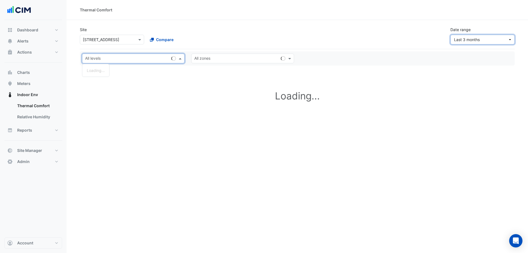
click at [491, 41] on span "Last 3 months" at bounding box center [481, 40] width 54 height 6
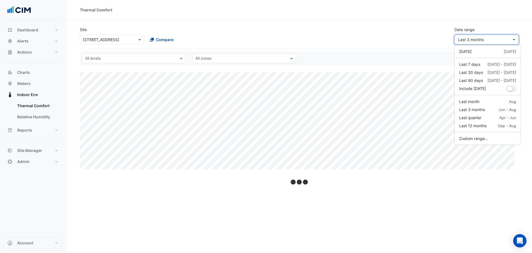
click at [502, 39] on span "Last 3 months" at bounding box center [485, 40] width 54 height 6
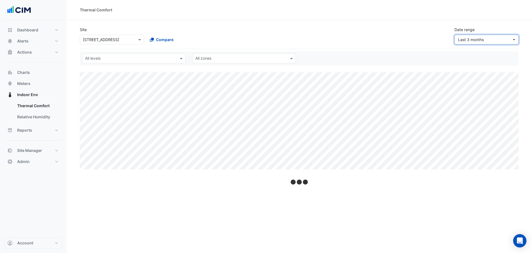
click at [499, 42] on span "Last 3 months" at bounding box center [485, 40] width 54 height 6
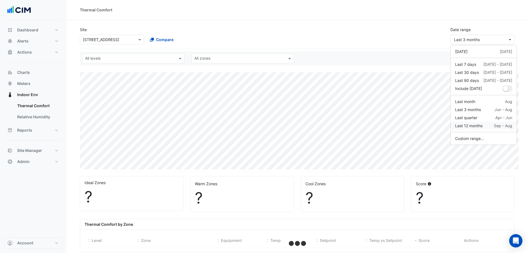
click at [473, 126] on div "Last 12 months" at bounding box center [468, 126] width 27 height 6
select select "***"
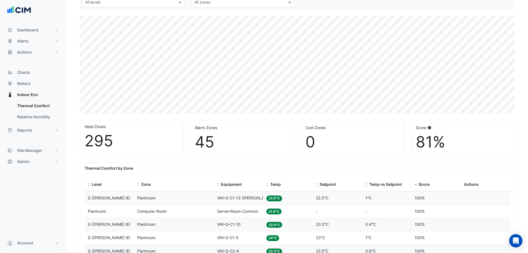
scroll to position [55, 0]
click at [267, 185] on span at bounding box center [268, 185] width 4 height 4
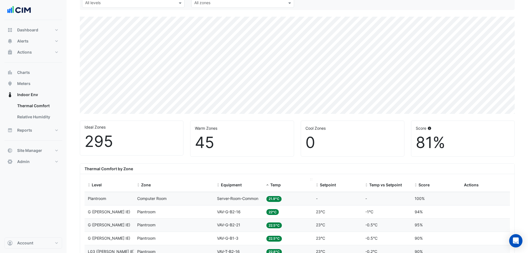
click at [268, 184] on span at bounding box center [268, 185] width 4 height 4
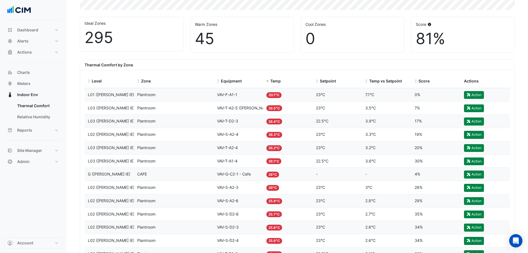
scroll to position [194, 0]
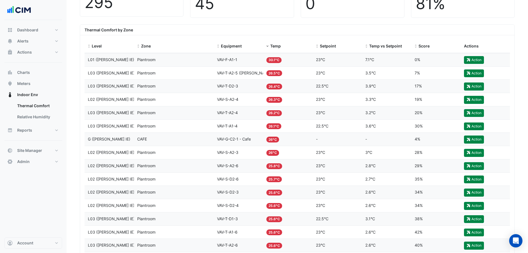
click at [253, 181] on div "Equipment VAV-S-D2-6" at bounding box center [238, 179] width 43 height 6
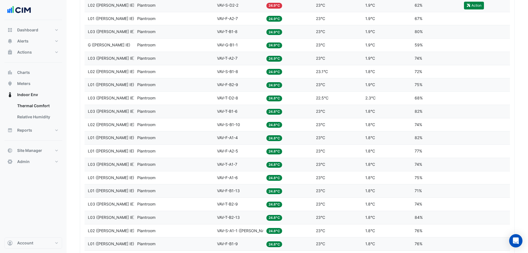
scroll to position [829, 0]
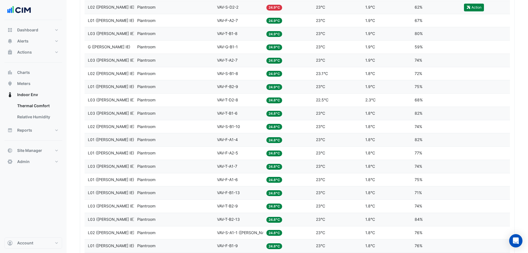
click at [278, 129] on span "24.8°C" at bounding box center [274, 127] width 16 height 6
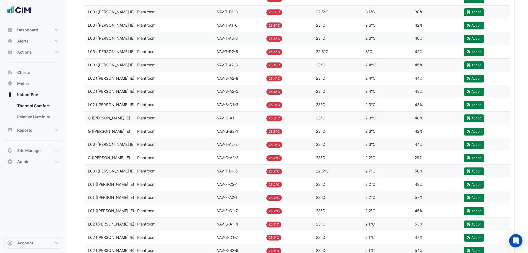
scroll to position [432, 0]
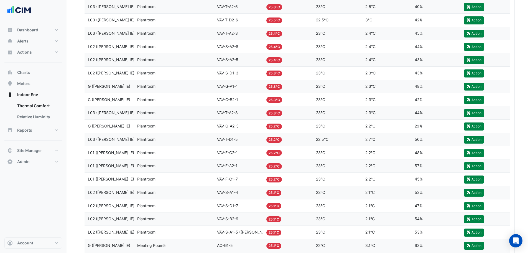
click at [293, 168] on div "Temp 25.2°C" at bounding box center [287, 165] width 43 height 6
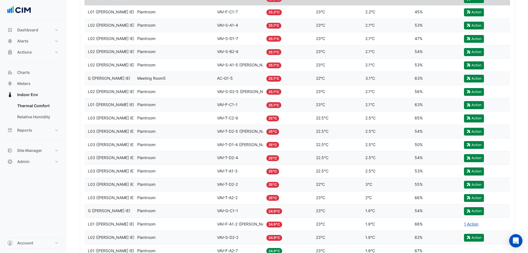
scroll to position [595, 0]
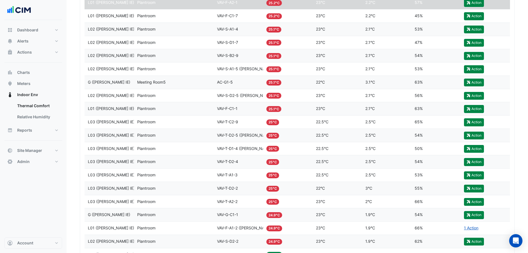
click at [165, 146] on div "Zone Plantroom" at bounding box center [173, 148] width 73 height 6
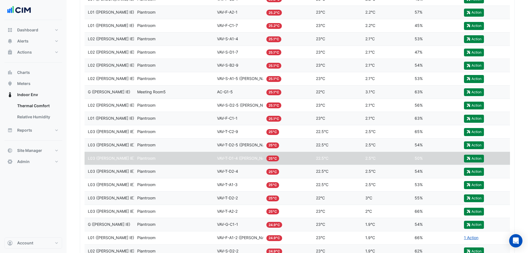
scroll to position [580, 0]
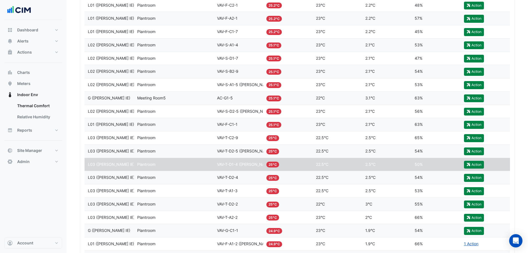
click at [159, 86] on div "Zone Plantroom" at bounding box center [173, 85] width 73 height 6
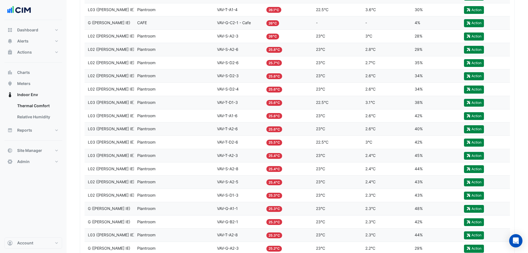
scroll to position [33, 0]
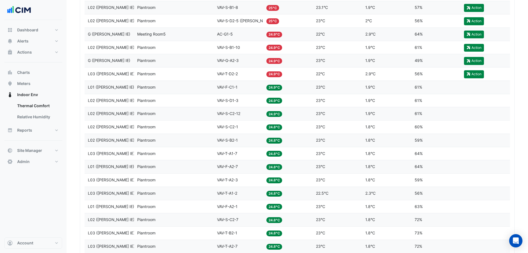
scroll to position [668, 0]
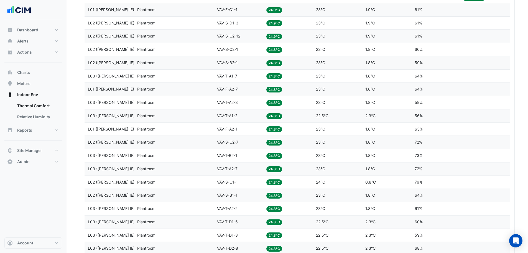
click at [213, 181] on datatable-body-cell "Zone Plantroom" at bounding box center [174, 182] width 80 height 13
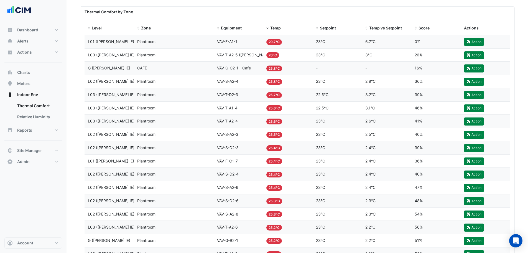
scroll to position [0, 0]
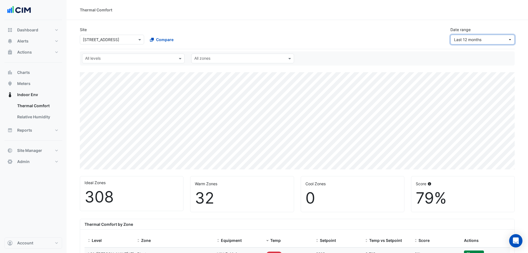
click at [505, 40] on span "Last 12 months" at bounding box center [481, 40] width 54 height 6
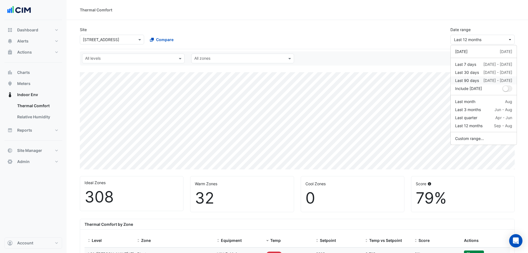
click at [494, 82] on div "[DATE] - [DATE]" at bounding box center [498, 80] width 29 height 6
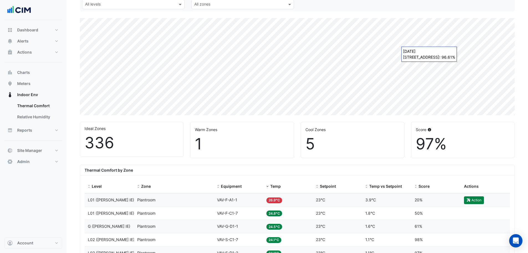
scroll to position [83, 0]
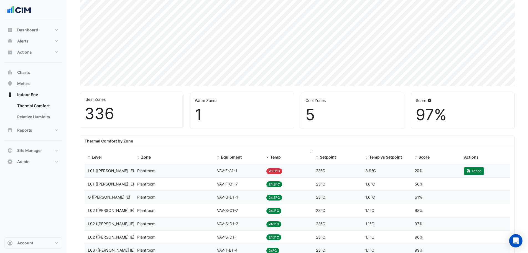
click at [267, 157] on span at bounding box center [268, 157] width 4 height 4
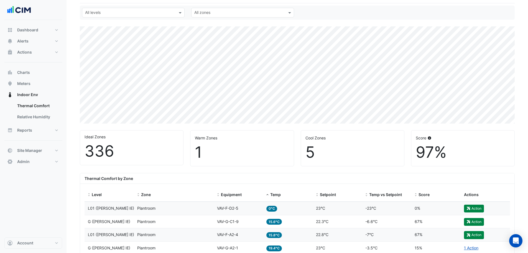
scroll to position [193, 0]
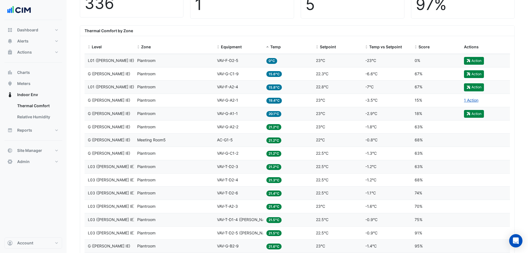
click at [297, 57] on div "Temp 0°C" at bounding box center [287, 60] width 43 height 6
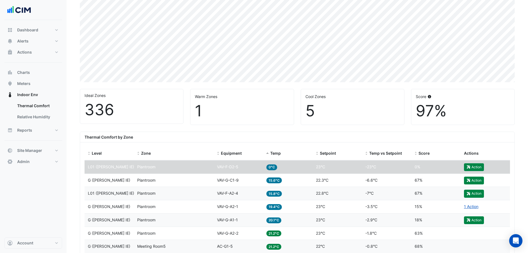
scroll to position [85, 0]
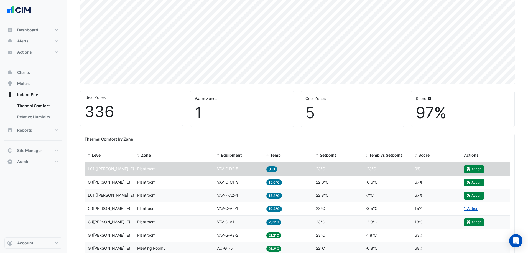
click at [306, 182] on div "Temp 15.6°C" at bounding box center [287, 182] width 43 height 6
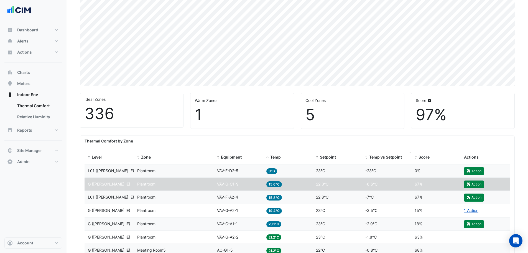
scroll to position [81, 0]
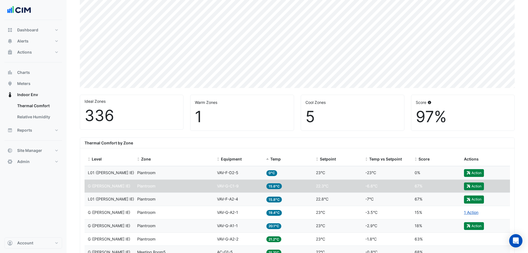
click at [329, 166] on datatable-body-cell "Setpoint 23°C" at bounding box center [337, 172] width 49 height 13
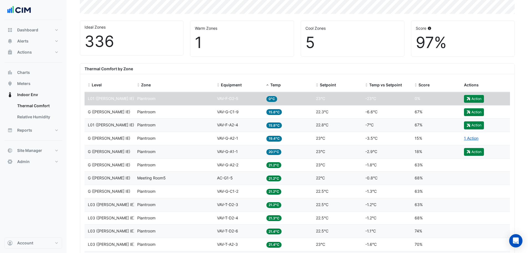
scroll to position [151, 0]
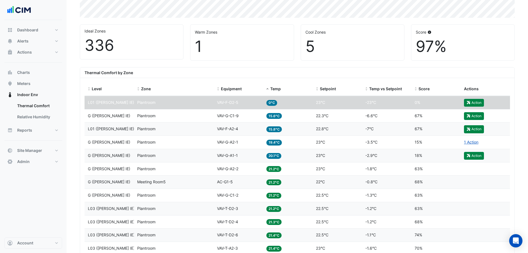
click at [293, 113] on div "Temp 15.6°C" at bounding box center [287, 116] width 43 height 6
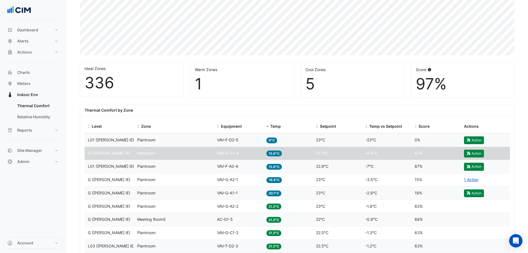
scroll to position [96, 0]
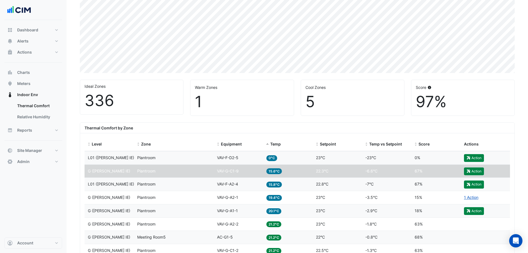
click at [296, 187] on datatable-body-cell "Temp 15.8°C" at bounding box center [287, 183] width 49 height 13
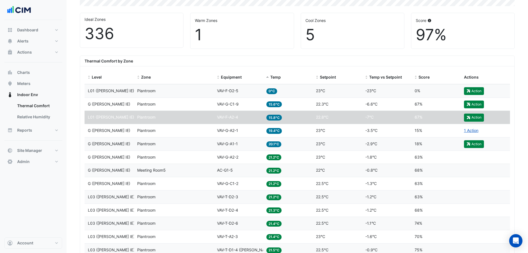
scroll to position [181, 0]
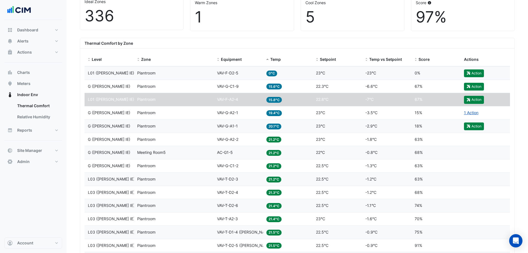
click at [286, 107] on datatable-body-cell "Temp 19.4°C" at bounding box center [287, 112] width 49 height 13
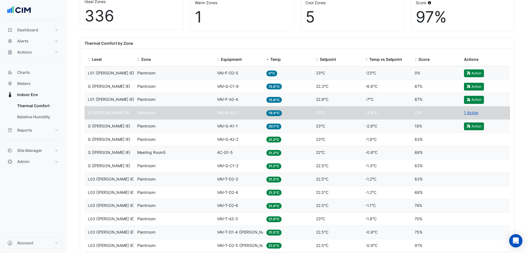
click at [293, 129] on div "Temp 20.1°C" at bounding box center [287, 126] width 43 height 6
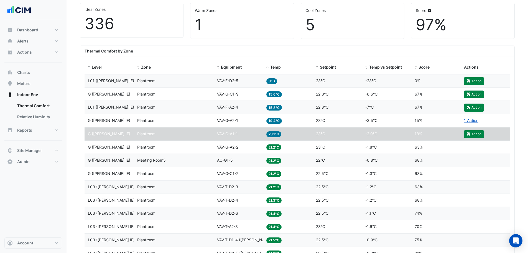
scroll to position [155, 0]
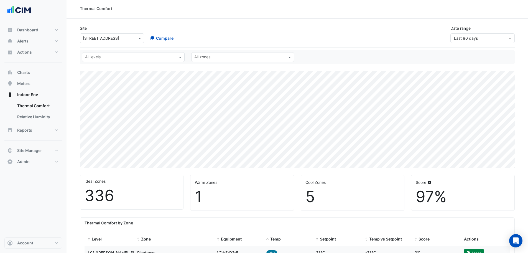
scroll to position [0, 0]
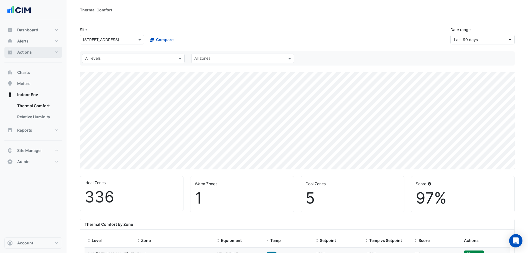
click at [37, 51] on button "Actions" at bounding box center [33, 52] width 58 height 11
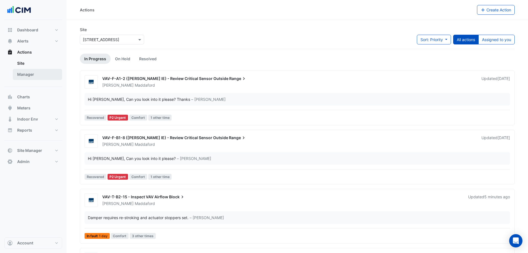
click at [25, 76] on link "Manager" at bounding box center [37, 74] width 49 height 11
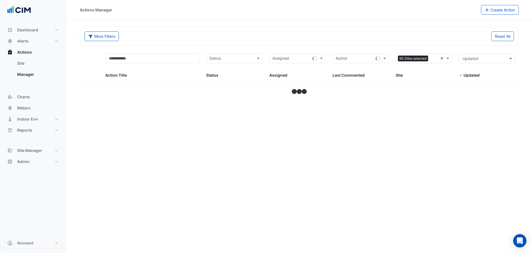
click at [438, 58] on input "text" at bounding box center [435, 59] width 8 height 6
select select "***"
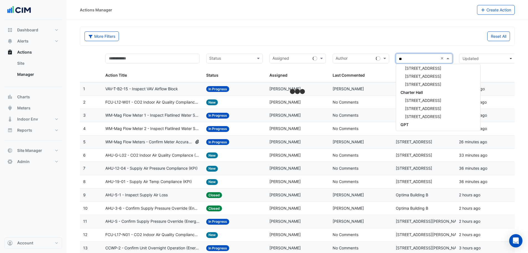
type input "***"
click at [423, 65] on div "[STREET_ADDRESS]" at bounding box center [438, 68] width 84 height 8
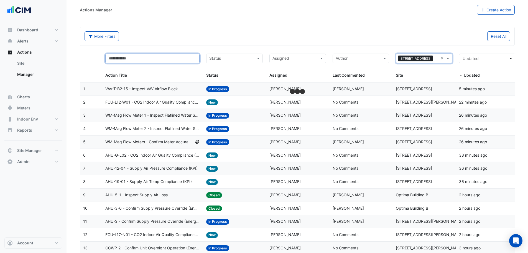
click at [164, 60] on input "text" at bounding box center [152, 59] width 95 height 10
type input "*"
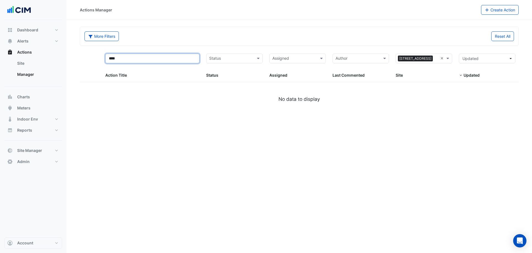
click at [107, 60] on input "****" at bounding box center [152, 59] width 95 height 10
drag, startPoint x: 126, startPoint y: 59, endPoint x: 107, endPoint y: 58, distance: 19.7
click at [107, 58] on input "******" at bounding box center [152, 59] width 95 height 10
type input "******"
click at [41, 121] on button "Indoor Env" at bounding box center [33, 118] width 58 height 11
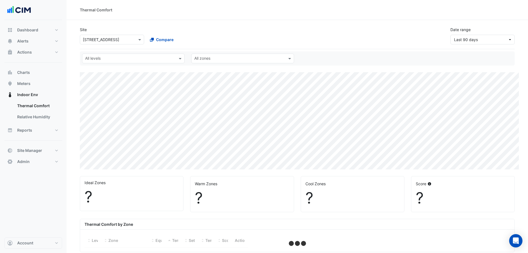
select select "***"
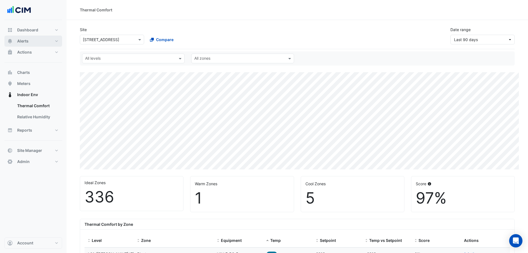
scroll to position [83, 0]
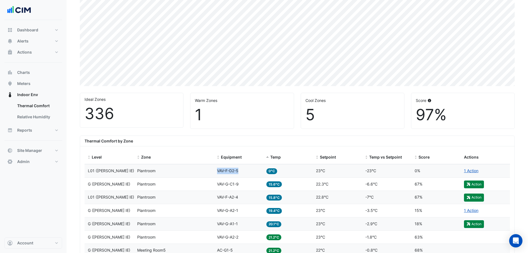
drag, startPoint x: 216, startPoint y: 169, endPoint x: 240, endPoint y: 173, distance: 24.4
click at [240, 173] on datatable-body-cell "Equipment VAV-F-D2-5" at bounding box center [238, 170] width 49 height 13
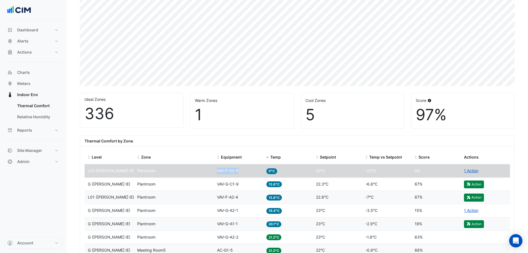
copy span "VAV-F-D2-5"
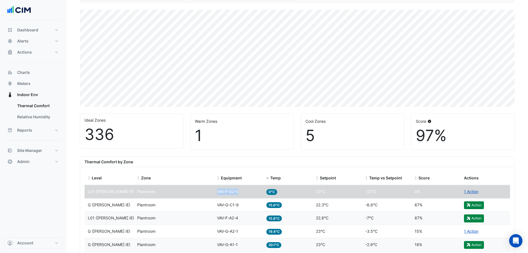
scroll to position [0, 0]
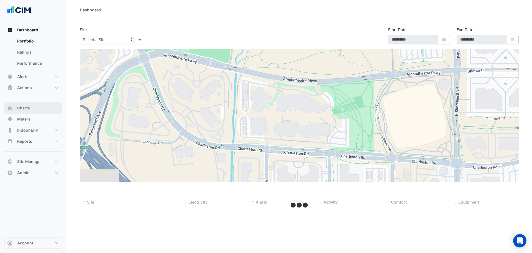
click at [26, 110] on span "Charts" at bounding box center [23, 108] width 13 height 6
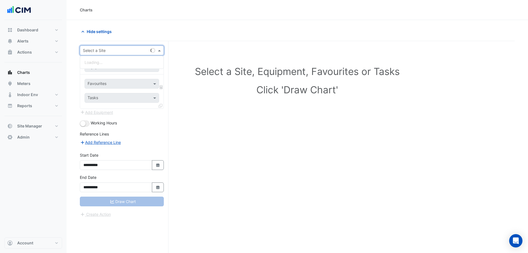
click at [100, 48] on input "text" at bounding box center [116, 51] width 67 height 6
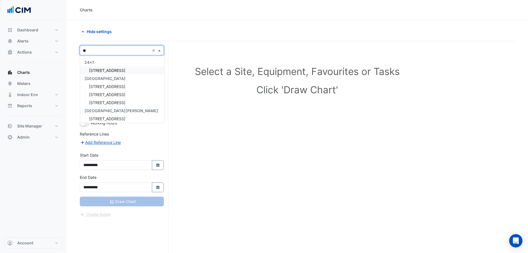
type input "***"
click at [112, 69] on span "[STREET_ADDRESS]" at bounding box center [107, 70] width 36 height 5
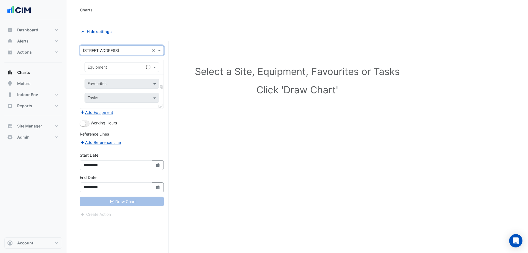
click at [109, 68] on input "text" at bounding box center [116, 67] width 57 height 6
type input "*"
type input "*****"
click at [74, 68] on section "**********" at bounding box center [298, 147] width 462 height 254
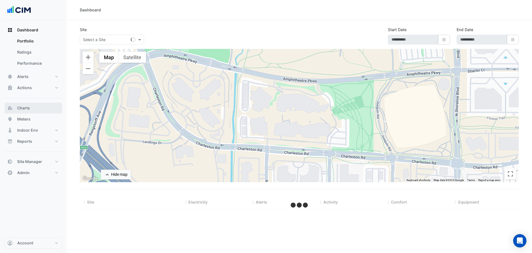
click at [32, 111] on button "Charts" at bounding box center [33, 107] width 58 height 11
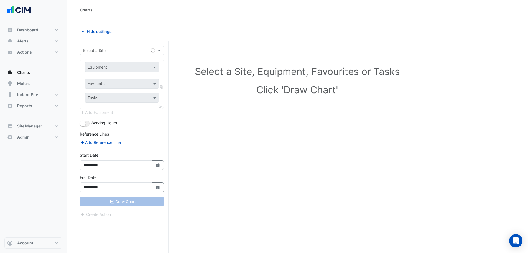
click at [101, 52] on input "text" at bounding box center [116, 51] width 67 height 6
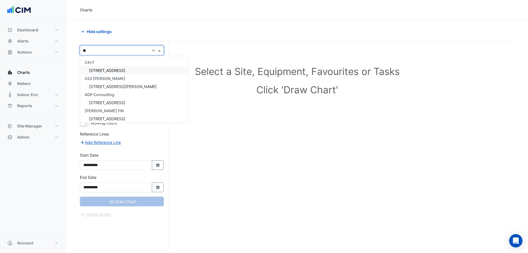
type input "***"
click at [110, 69] on span "[STREET_ADDRESS]" at bounding box center [107, 70] width 36 height 5
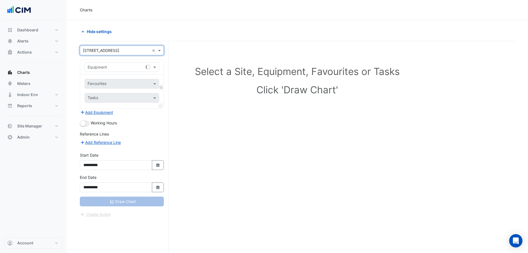
click at [104, 68] on input "text" at bounding box center [116, 67] width 57 height 6
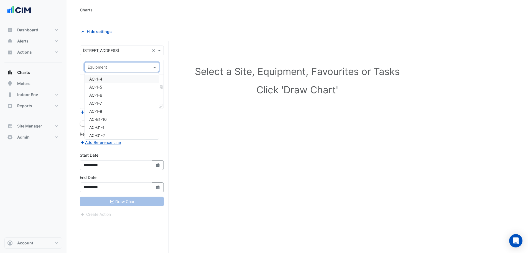
paste input "******"
type input "******"
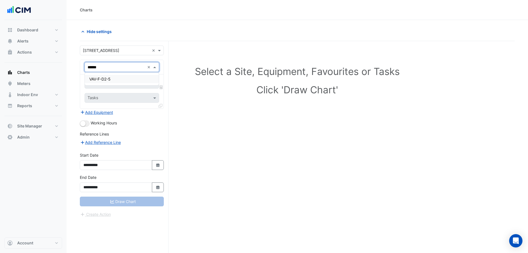
click at [105, 79] on span "VAV-F-D2-5" at bounding box center [99, 79] width 21 height 5
click at [104, 82] on input "text" at bounding box center [116, 84] width 56 height 6
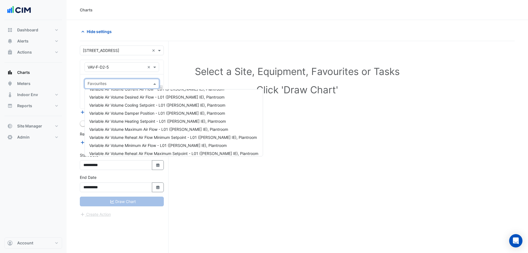
scroll to position [55, 0]
click at [128, 130] on span "Variable Air Volume Maximum Air Flow - L01 ([PERSON_NAME] IE), Plantroom" at bounding box center [158, 128] width 139 height 5
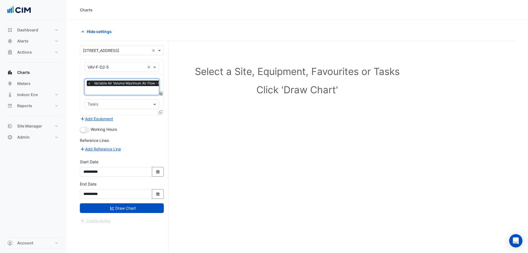
click at [120, 93] on div at bounding box center [153, 90] width 132 height 7
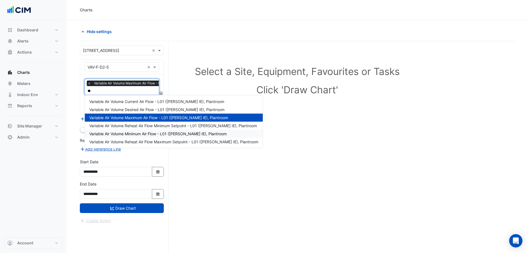
scroll to position [0, 0]
type input "****"
click at [133, 103] on span "Variable Air Volume Current Air Flow - L01 ([PERSON_NAME] IE), Plantroom" at bounding box center [156, 101] width 135 height 5
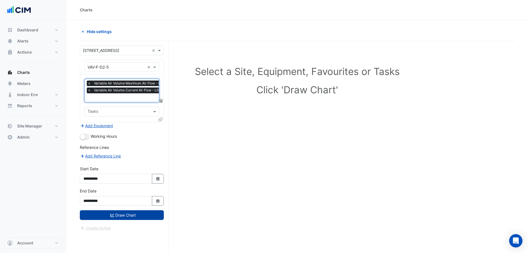
click at [108, 214] on button "Draw Chart" at bounding box center [122, 215] width 84 height 10
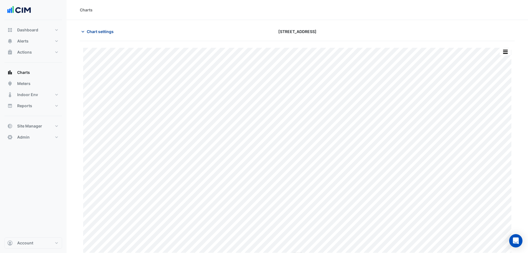
click at [104, 32] on span "Chart settings" at bounding box center [100, 32] width 27 height 6
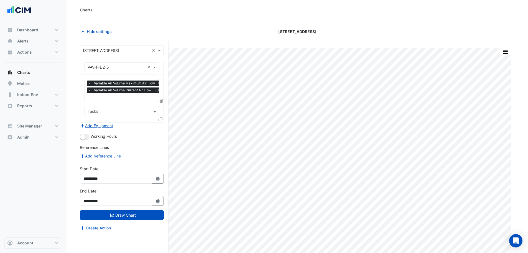
click at [124, 95] on input "text" at bounding box center [153, 98] width 131 height 6
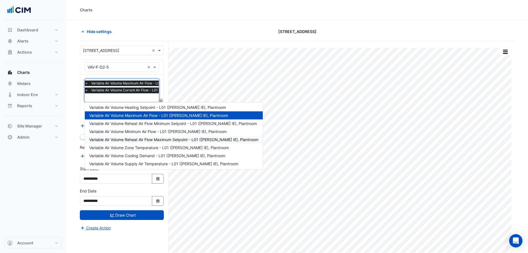
scroll to position [83, 0]
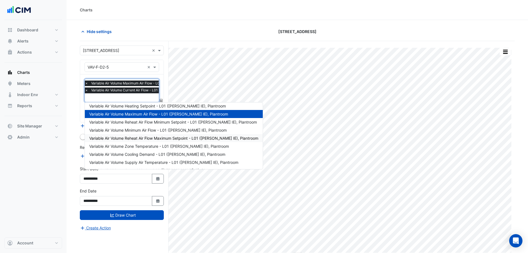
click at [75, 120] on section "Hide settings [STREET_ADDRESS] Split All Print Save as JPEG Save as PNG Pivot D…" at bounding box center [298, 147] width 462 height 254
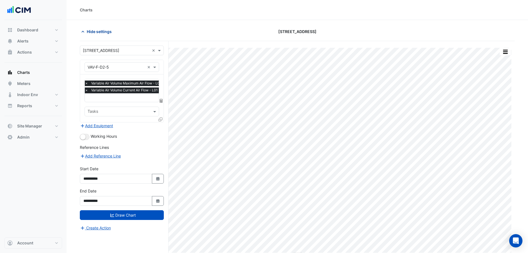
click at [95, 32] on span "Hide settings" at bounding box center [99, 32] width 25 height 6
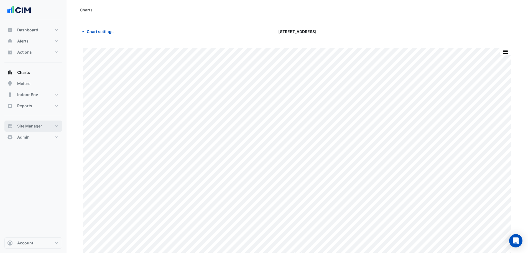
click at [34, 124] on span "Site Manager" at bounding box center [29, 126] width 25 height 6
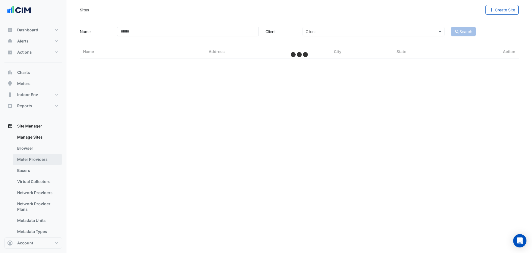
select select "***"
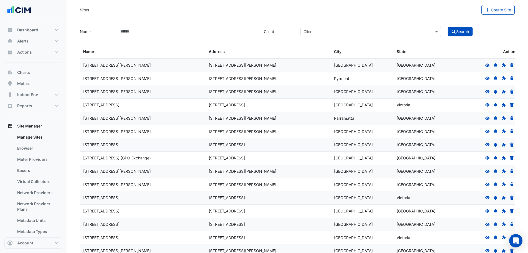
click at [147, 29] on input "Name" at bounding box center [187, 32] width 141 height 10
type input "**********"
click at [448, 27] on button "Search" at bounding box center [460, 32] width 25 height 10
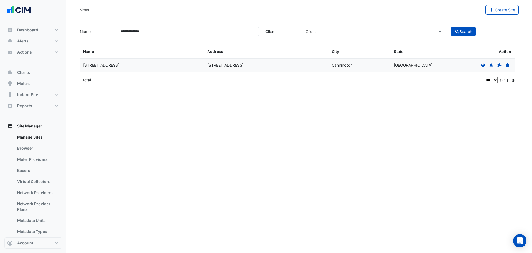
click at [481, 64] on icon at bounding box center [483, 65] width 5 height 4
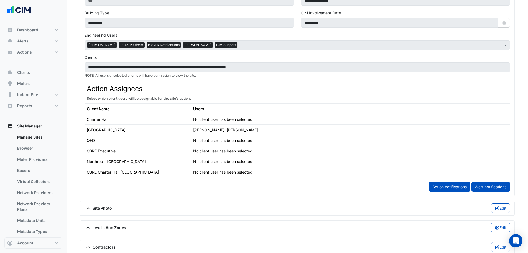
scroll to position [333, 0]
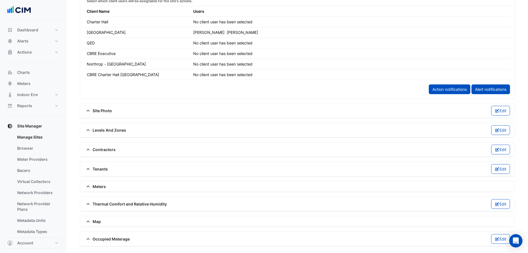
click at [102, 131] on span "Levels And Zones" at bounding box center [106, 130] width 42 height 6
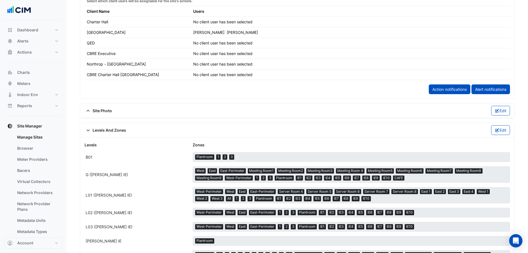
click at [95, 131] on span "Levels And Zones" at bounding box center [106, 130] width 42 height 6
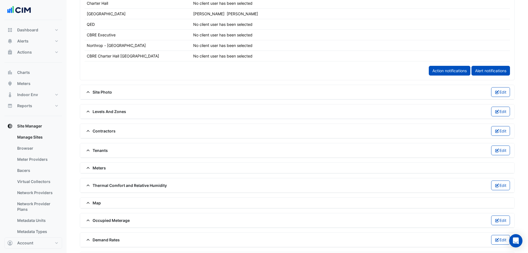
scroll to position [360, 0]
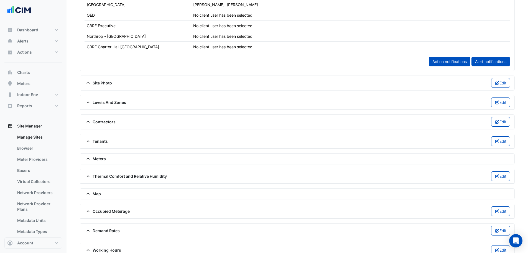
click at [89, 175] on icon at bounding box center [88, 176] width 5 height 4
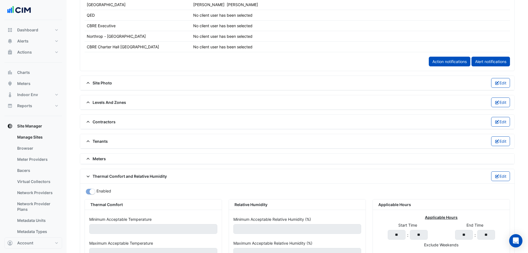
click at [89, 176] on icon at bounding box center [88, 176] width 5 height 4
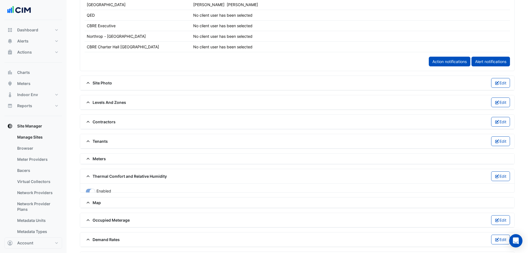
click at [87, 157] on icon at bounding box center [88, 159] width 5 height 4
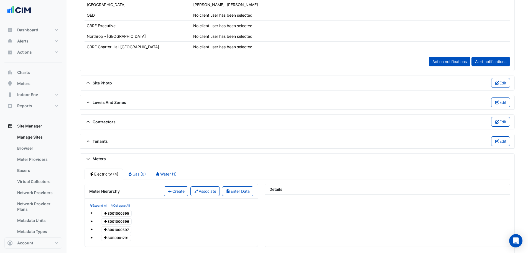
click at [88, 159] on icon at bounding box center [88, 159] width 5 height 4
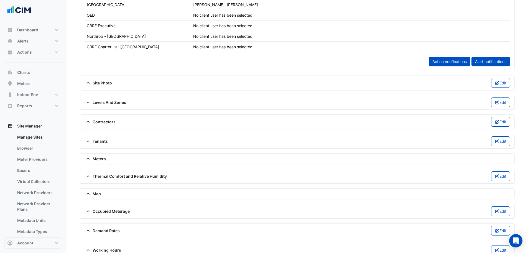
click at [94, 176] on span "Thermal Comfort and Relative Humidity" at bounding box center [126, 176] width 82 height 6
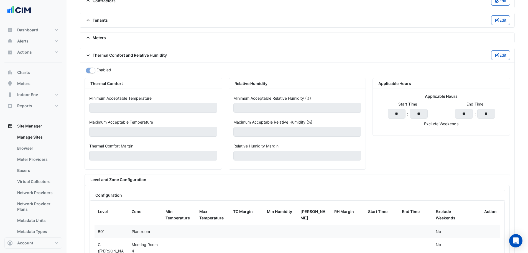
scroll to position [388, 0]
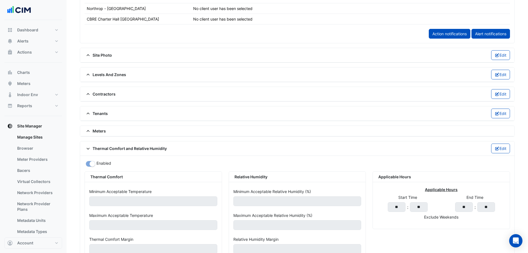
click at [105, 145] on div "Thermal Comfort and Relative Humidity Edit" at bounding box center [298, 148] width 426 height 10
click at [107, 148] on span "Thermal Comfort and Relative Humidity" at bounding box center [126, 148] width 82 height 6
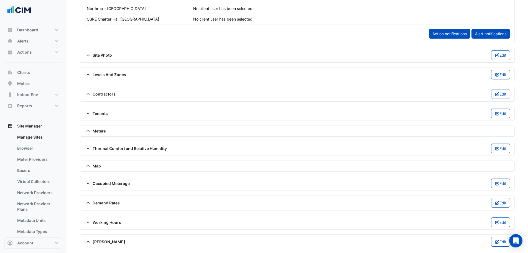
click at [111, 73] on span "Levels And Zones" at bounding box center [106, 75] width 42 height 6
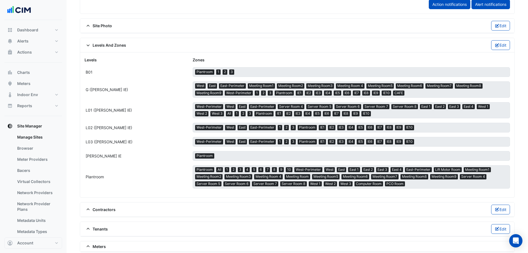
scroll to position [416, 0]
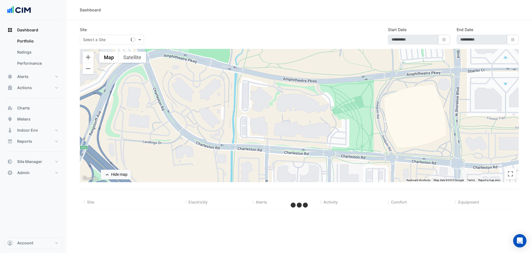
select select "***"
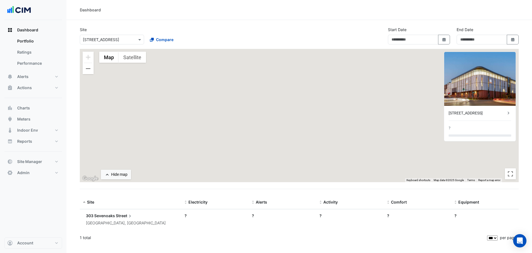
type input "**********"
